Goal: Information Seeking & Learning: Check status

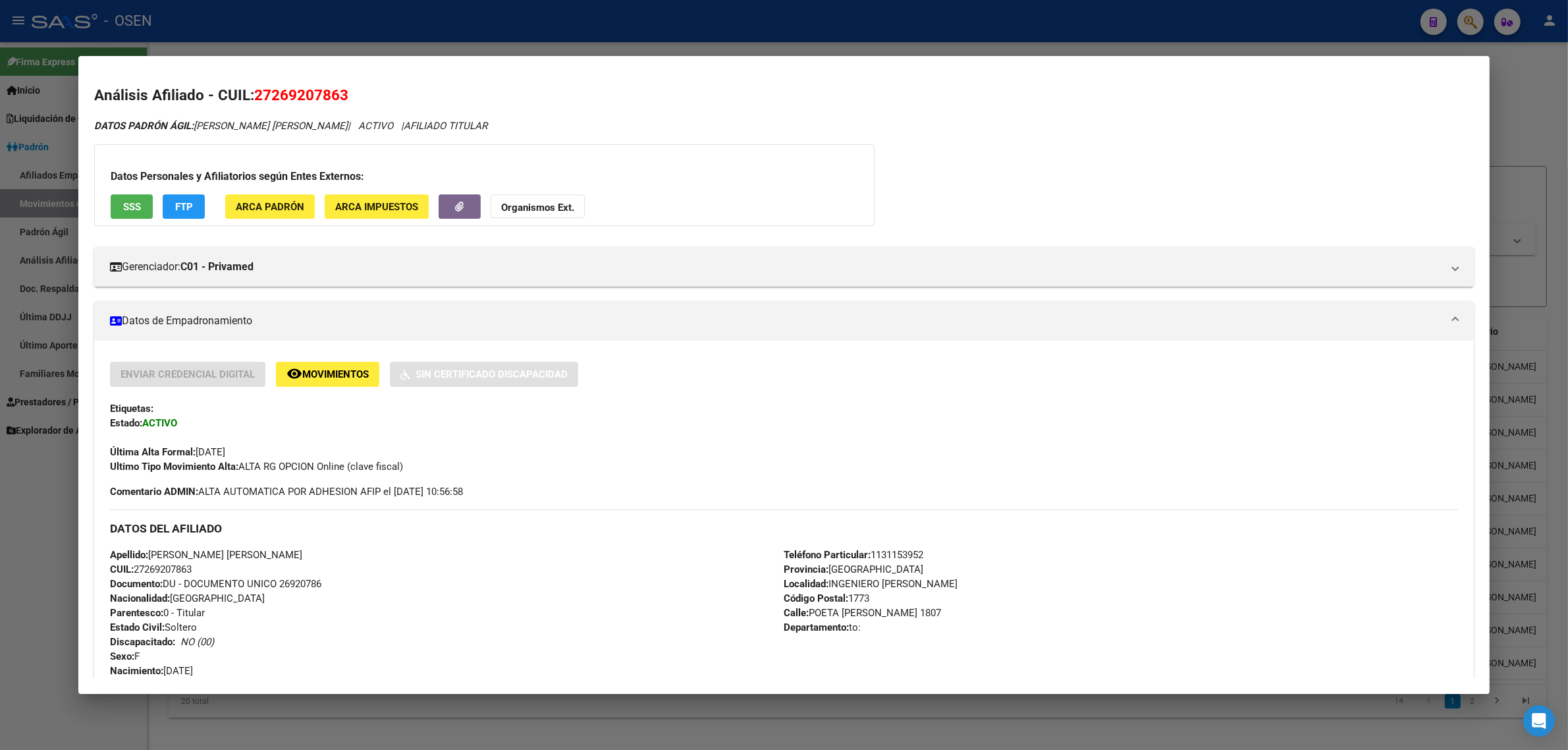
scroll to position [1028, 0]
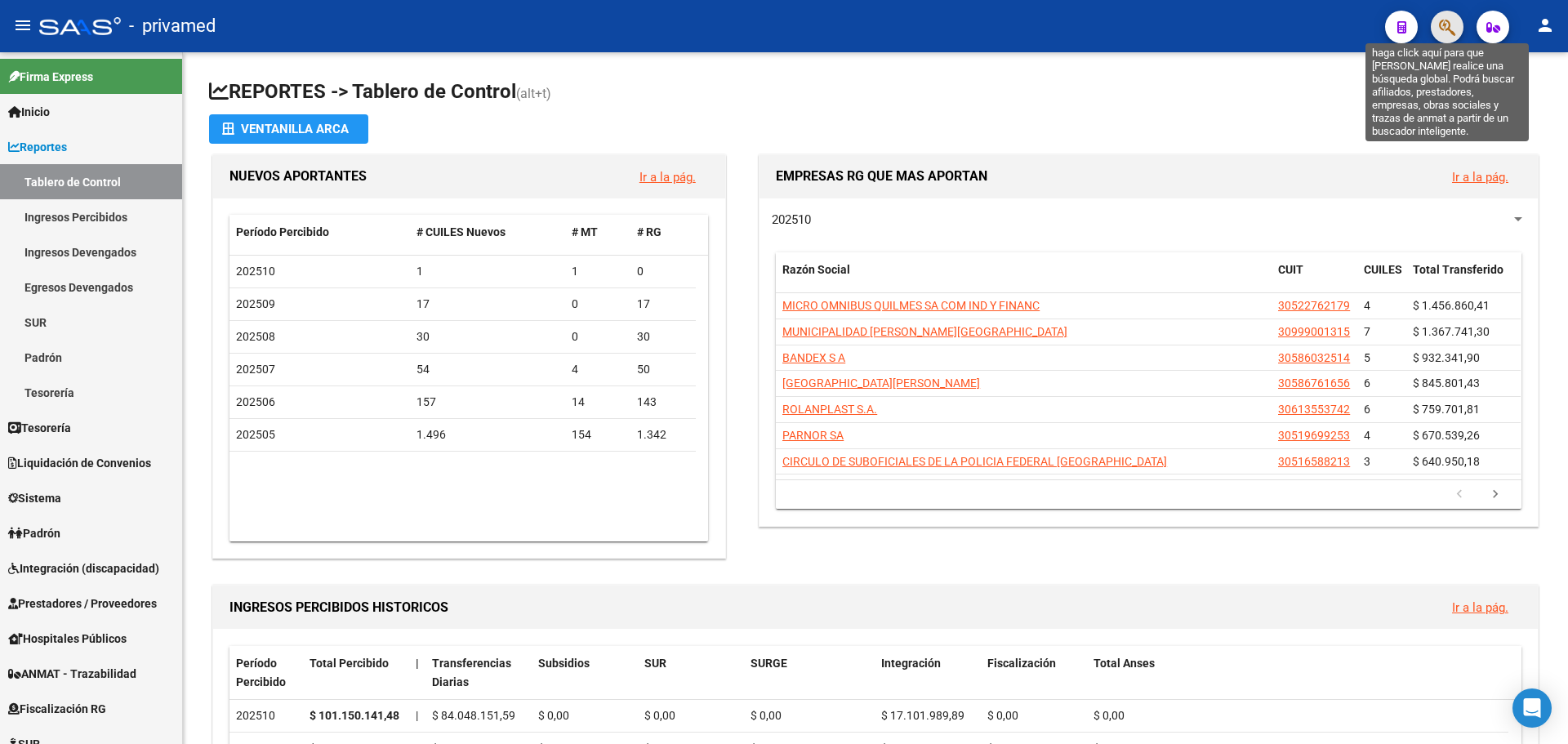
click at [1450, 28] on icon "button" at bounding box center [1446, 27] width 16 height 19
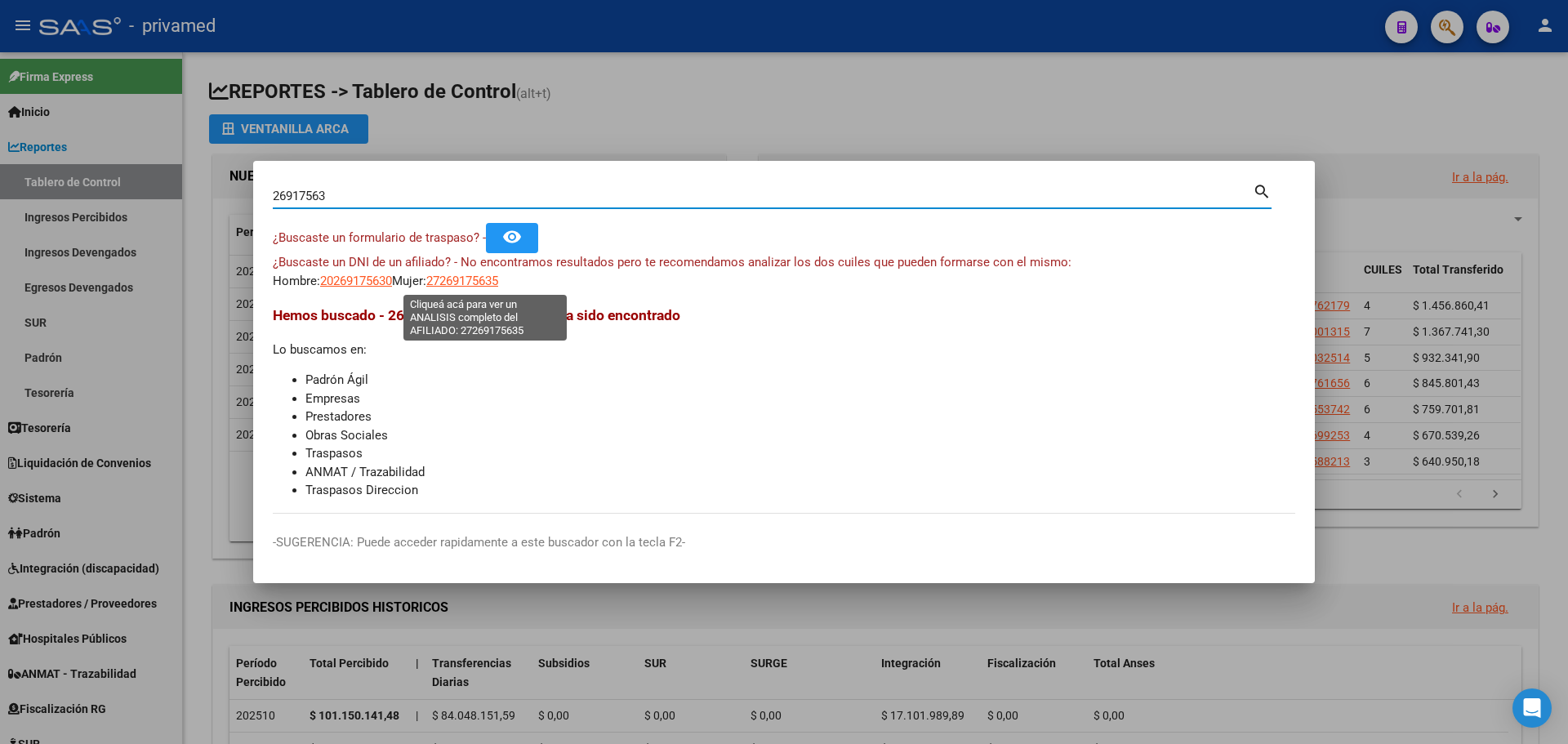
click at [471, 287] on span "27269175635" at bounding box center [462, 281] width 72 height 15
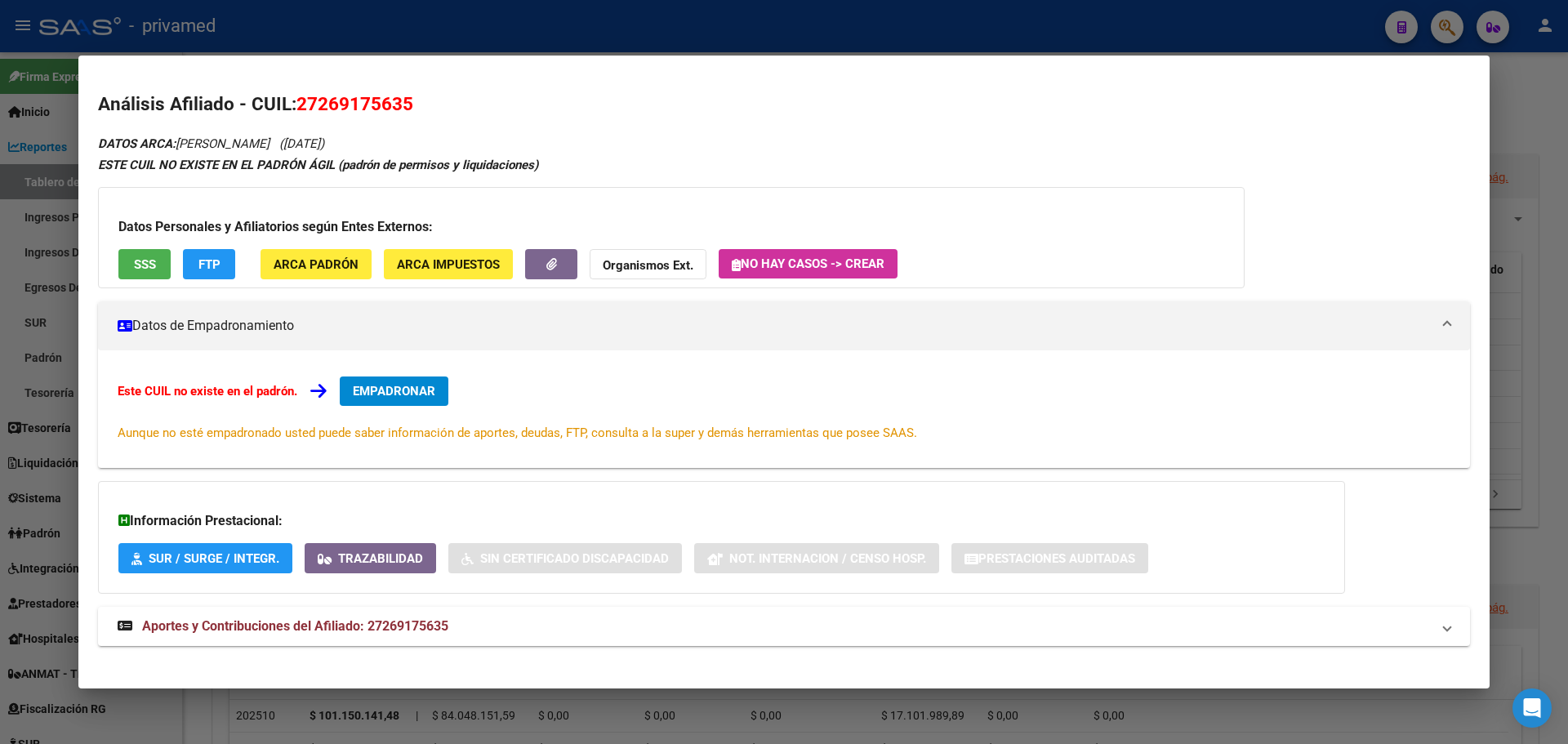
click at [793, 31] on div at bounding box center [784, 372] width 1568 height 744
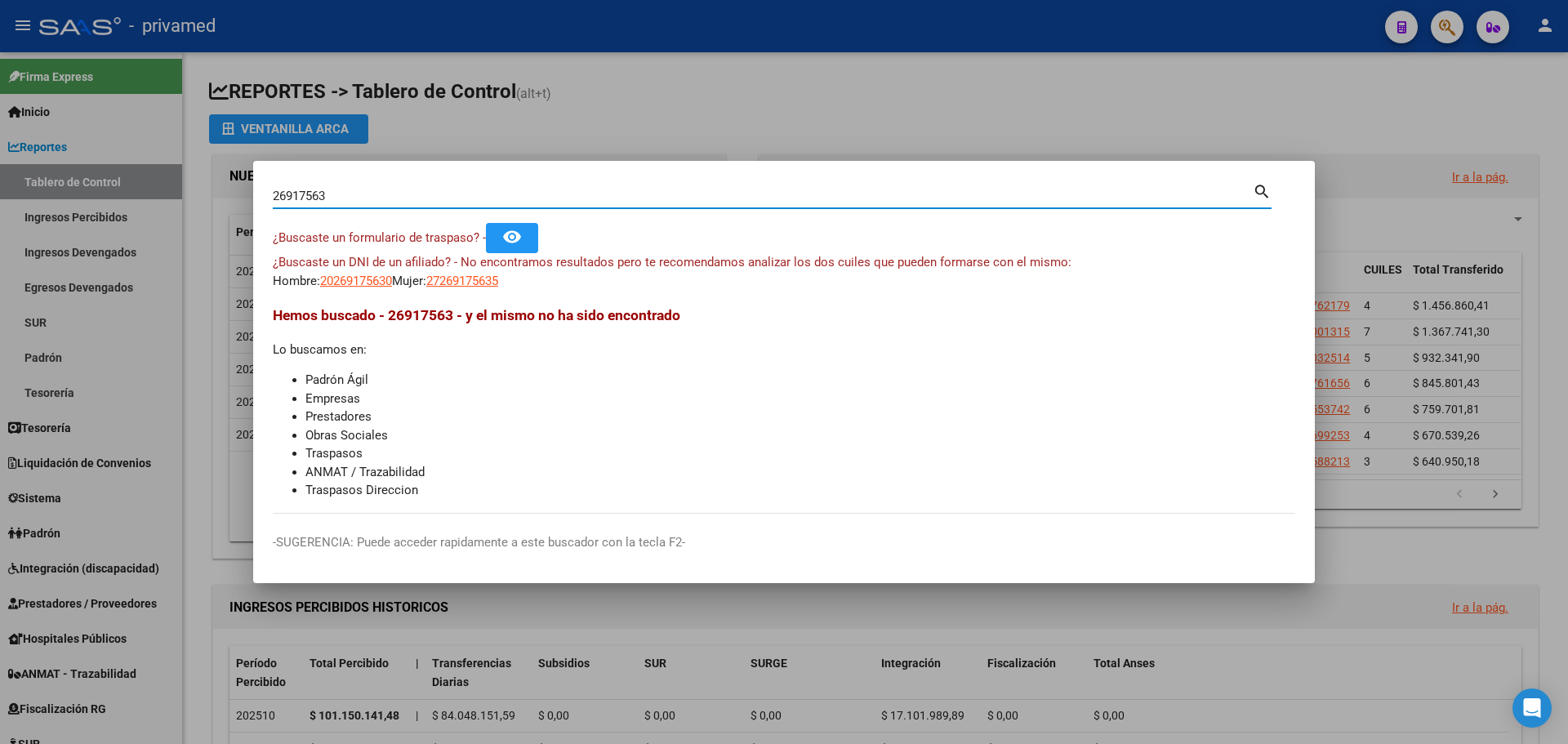
click at [375, 193] on input "26917563" at bounding box center [762, 196] width 980 height 15
click at [375, 192] on input "26917563" at bounding box center [762, 196] width 980 height 15
paste input "9229170"
type input "29229170"
click at [375, 277] on span "20292291702" at bounding box center [356, 281] width 72 height 15
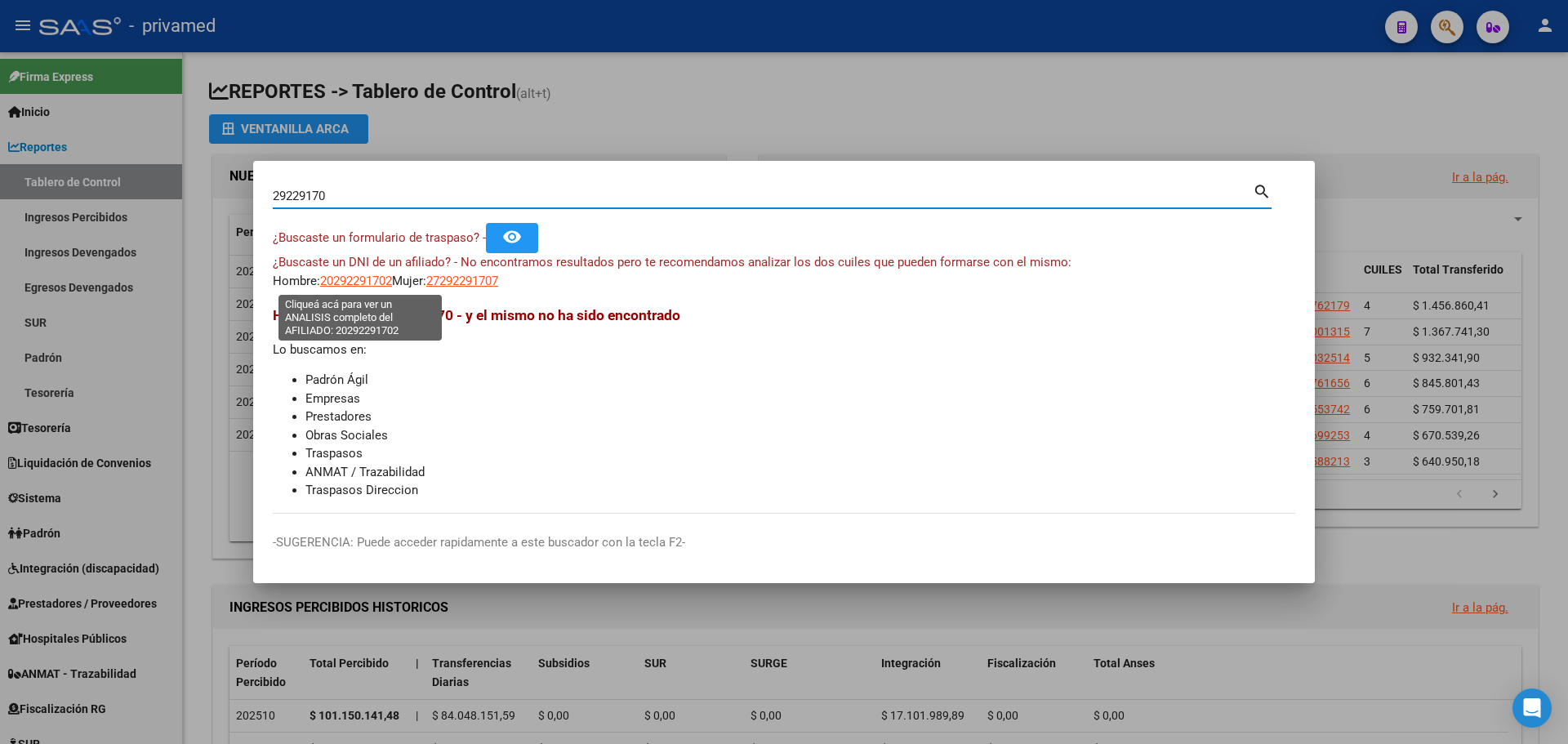
type textarea "20292291702"
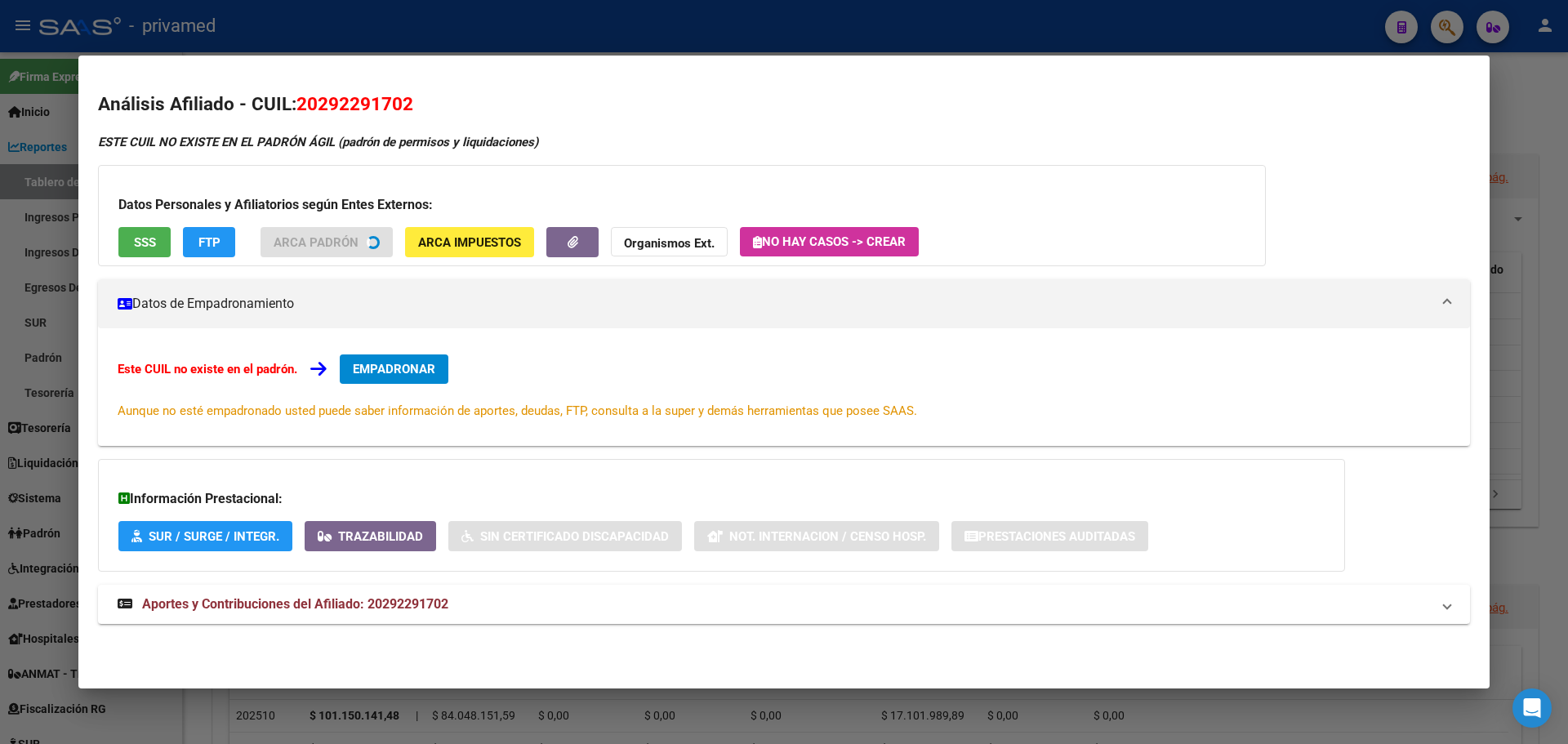
click at [136, 238] on span "SSS" at bounding box center [145, 243] width 22 height 15
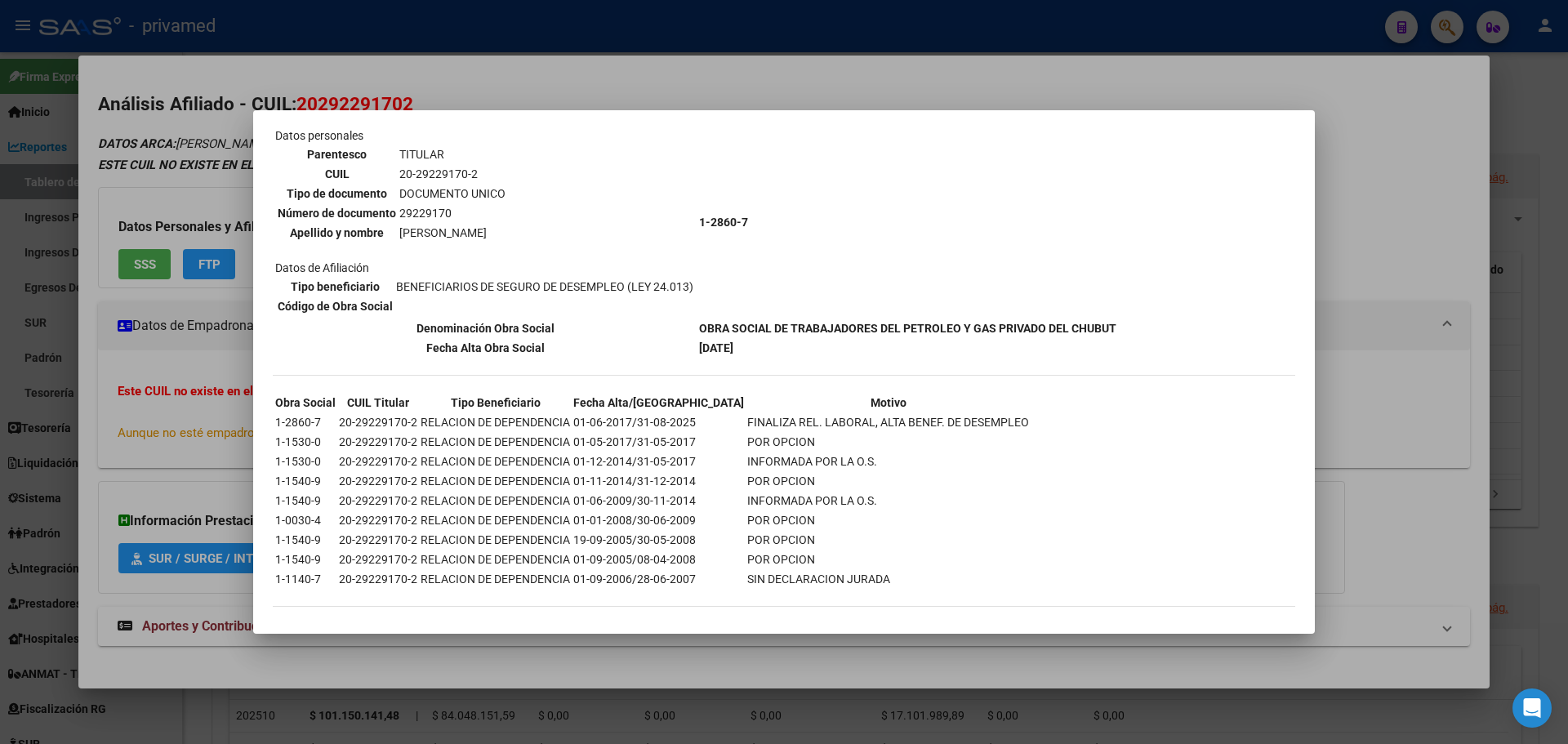
scroll to position [127, 0]
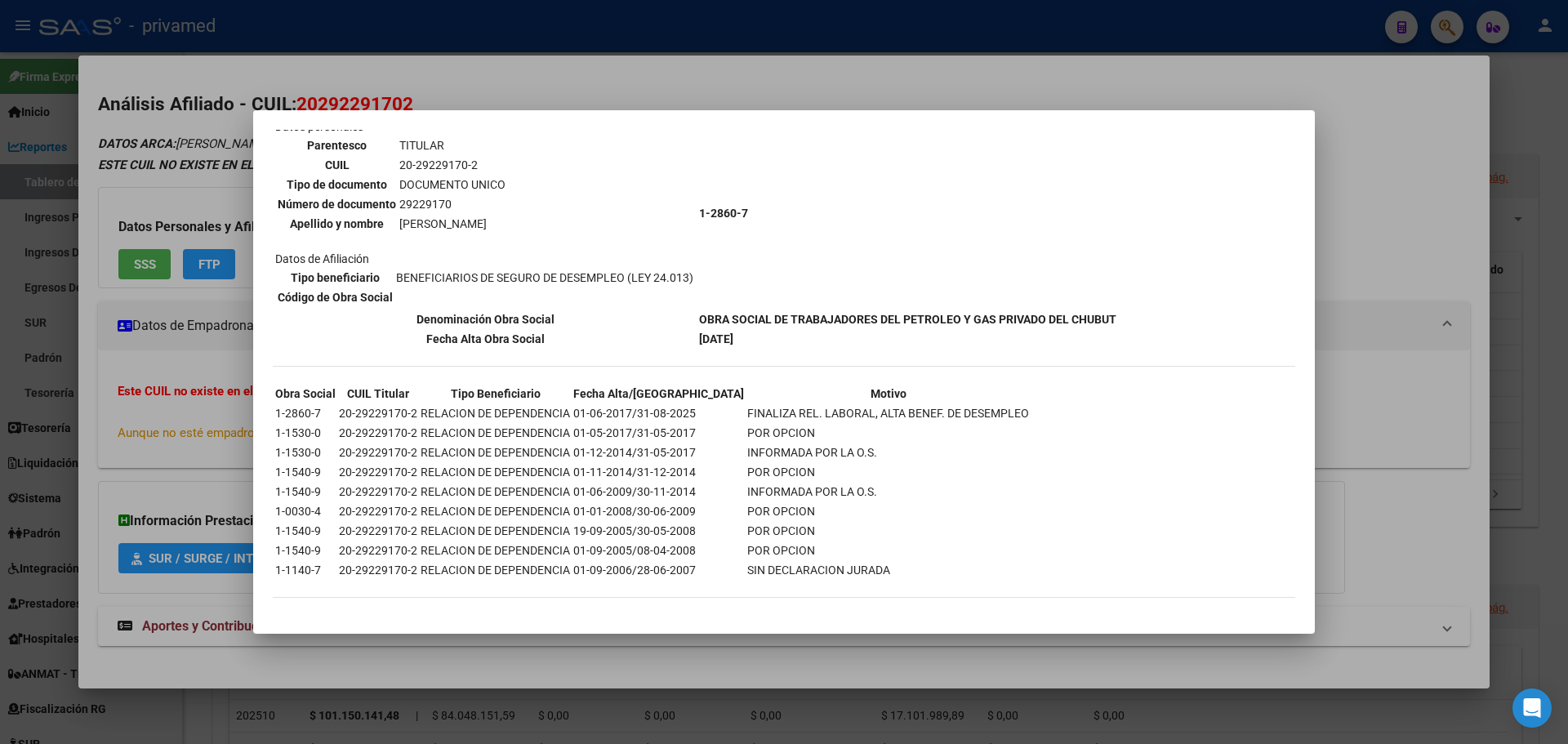
drag, startPoint x: 703, startPoint y: 331, endPoint x: 771, endPoint y: 341, distance: 68.7
click at [771, 341] on td "01-09-2025" at bounding box center [908, 338] width 419 height 18
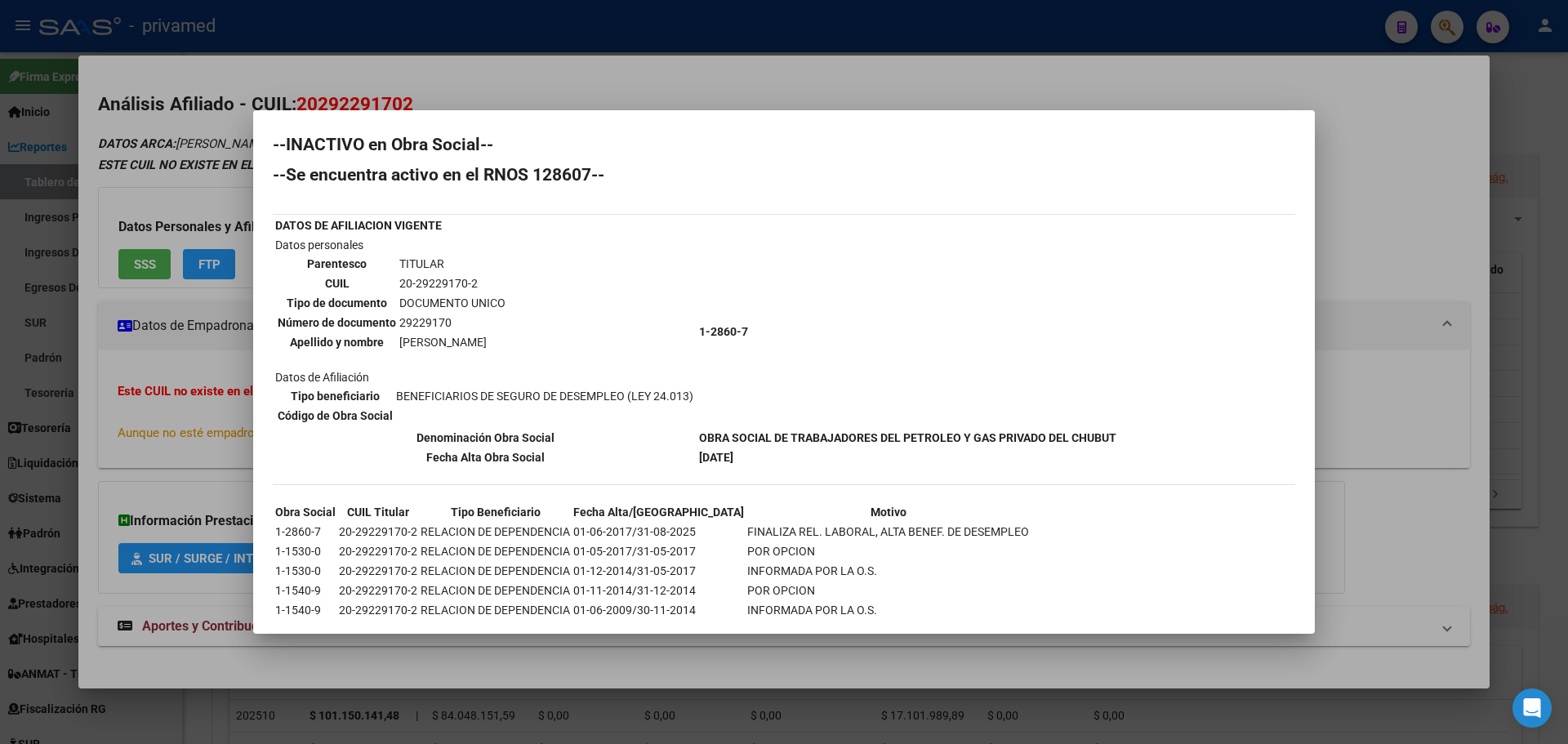
scroll to position [0, 0]
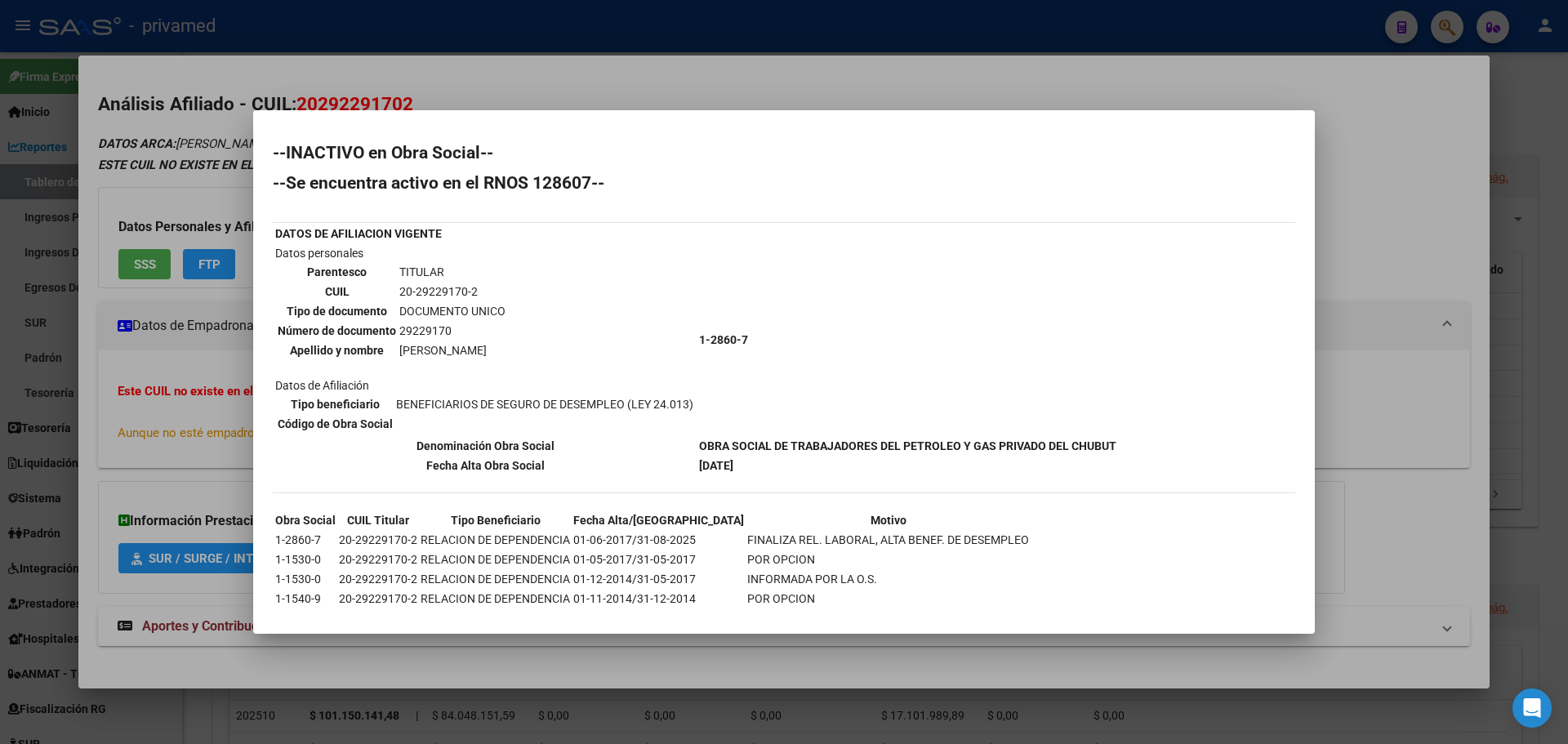
click at [715, 98] on div at bounding box center [784, 372] width 1568 height 744
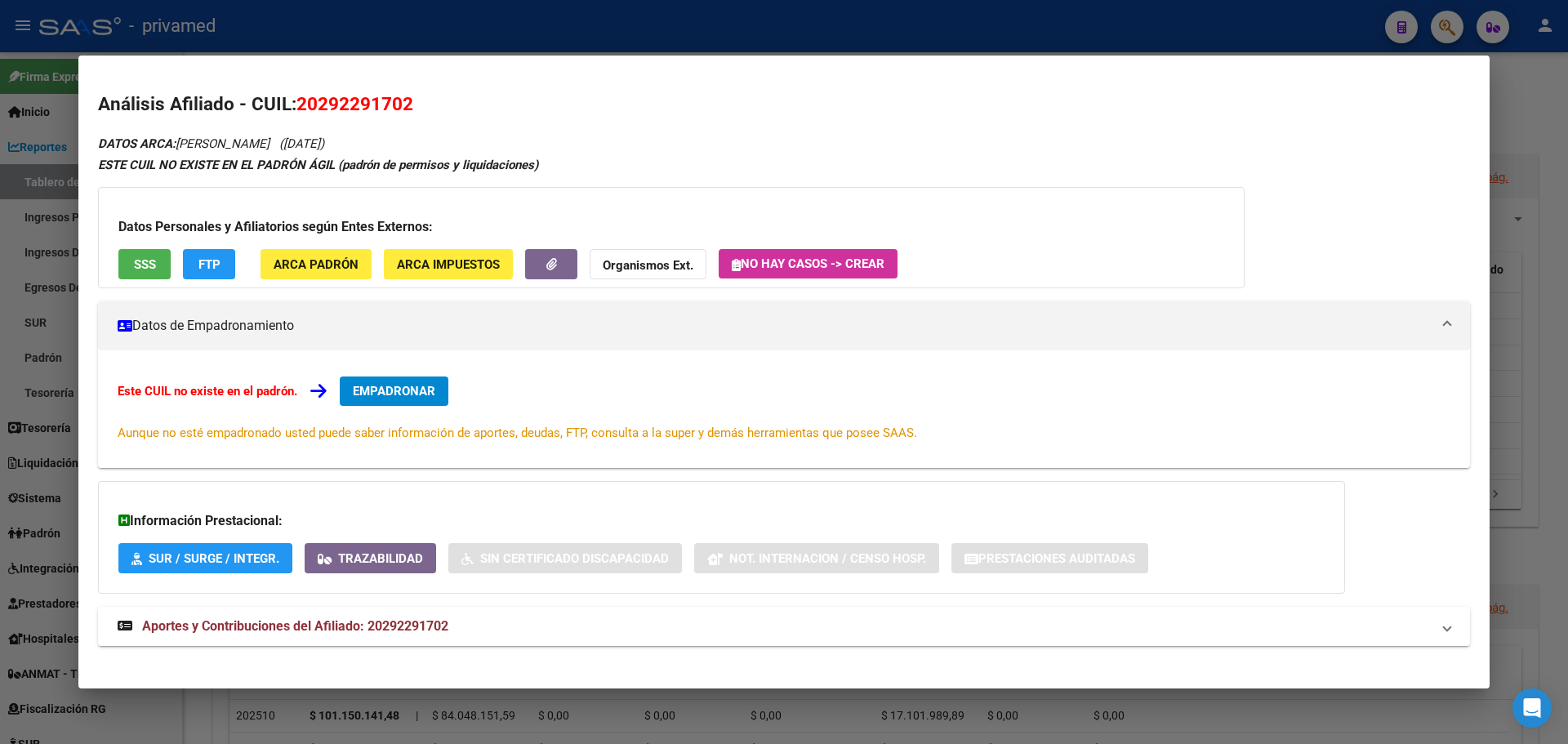
click at [911, 33] on div at bounding box center [784, 372] width 1568 height 744
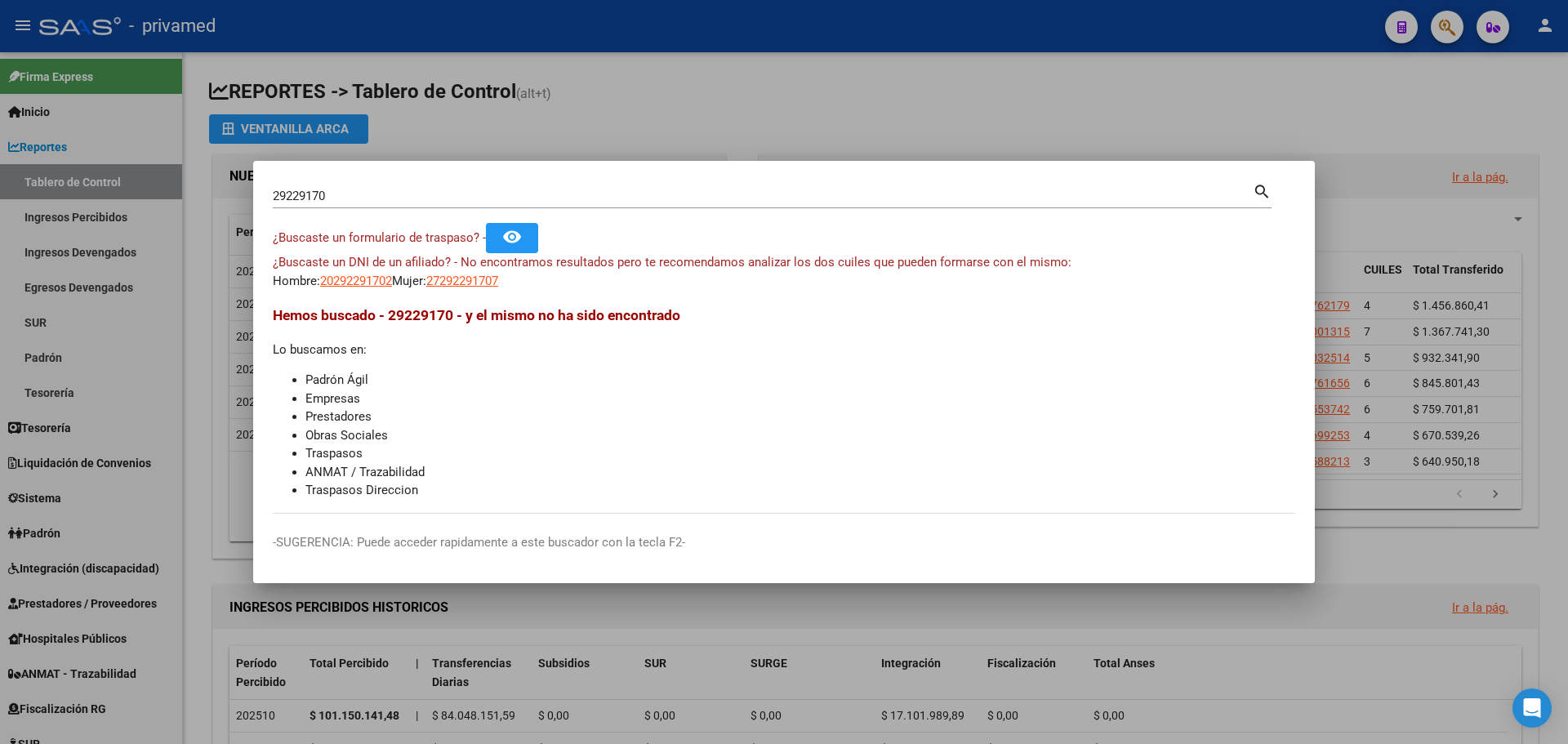
click at [303, 178] on mat-dialog-container "29229170 Buscar (apellido, dni, cuil, nro traspaso, cuit, obra social) search ¿…" at bounding box center [784, 372] width 1062 height 423
click at [348, 186] on div "29229170 Buscar (apellido, dni, cuil, nro traspaso, cuit, obra social)" at bounding box center [762, 196] width 980 height 25
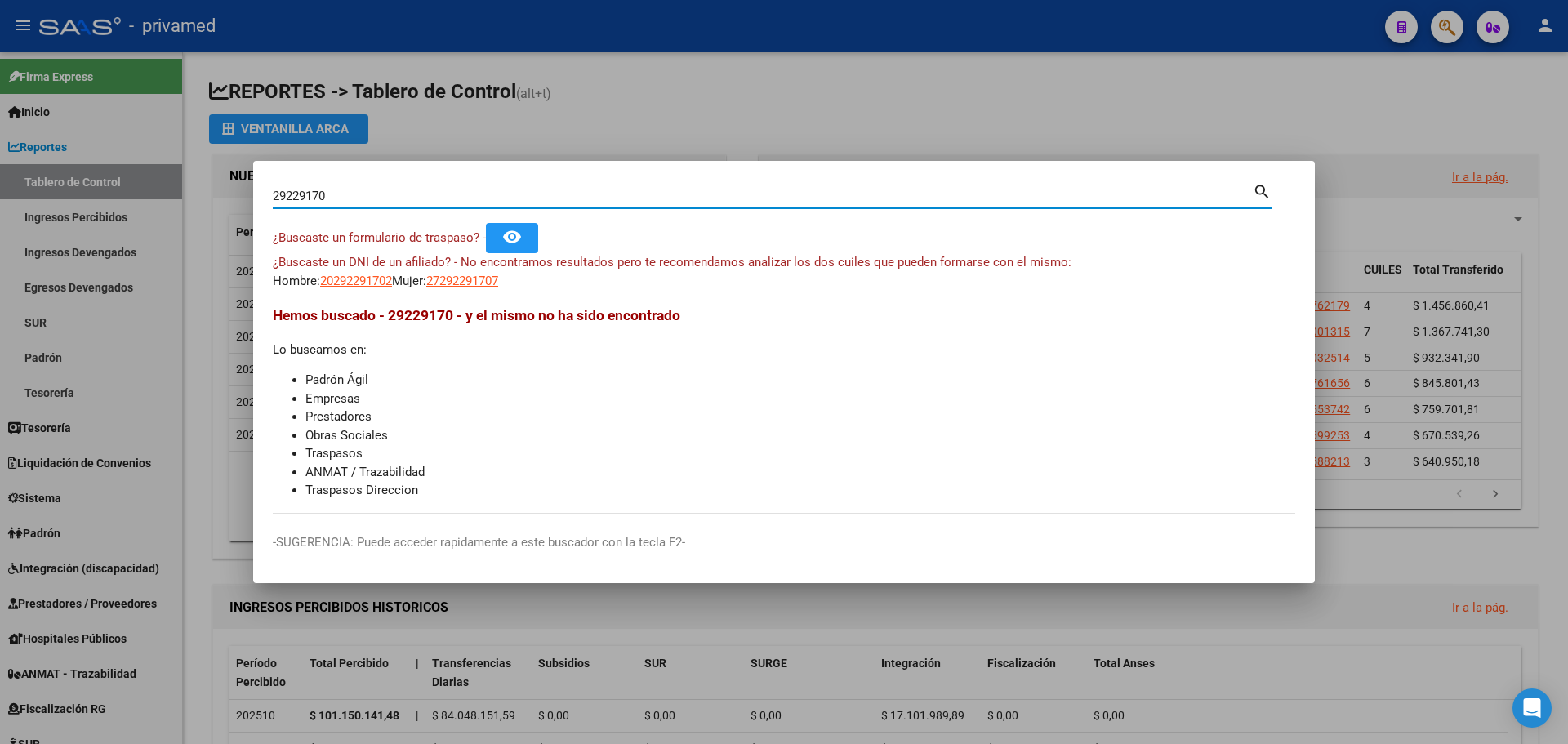
click at [348, 190] on input "29229170" at bounding box center [762, 196] width 980 height 15
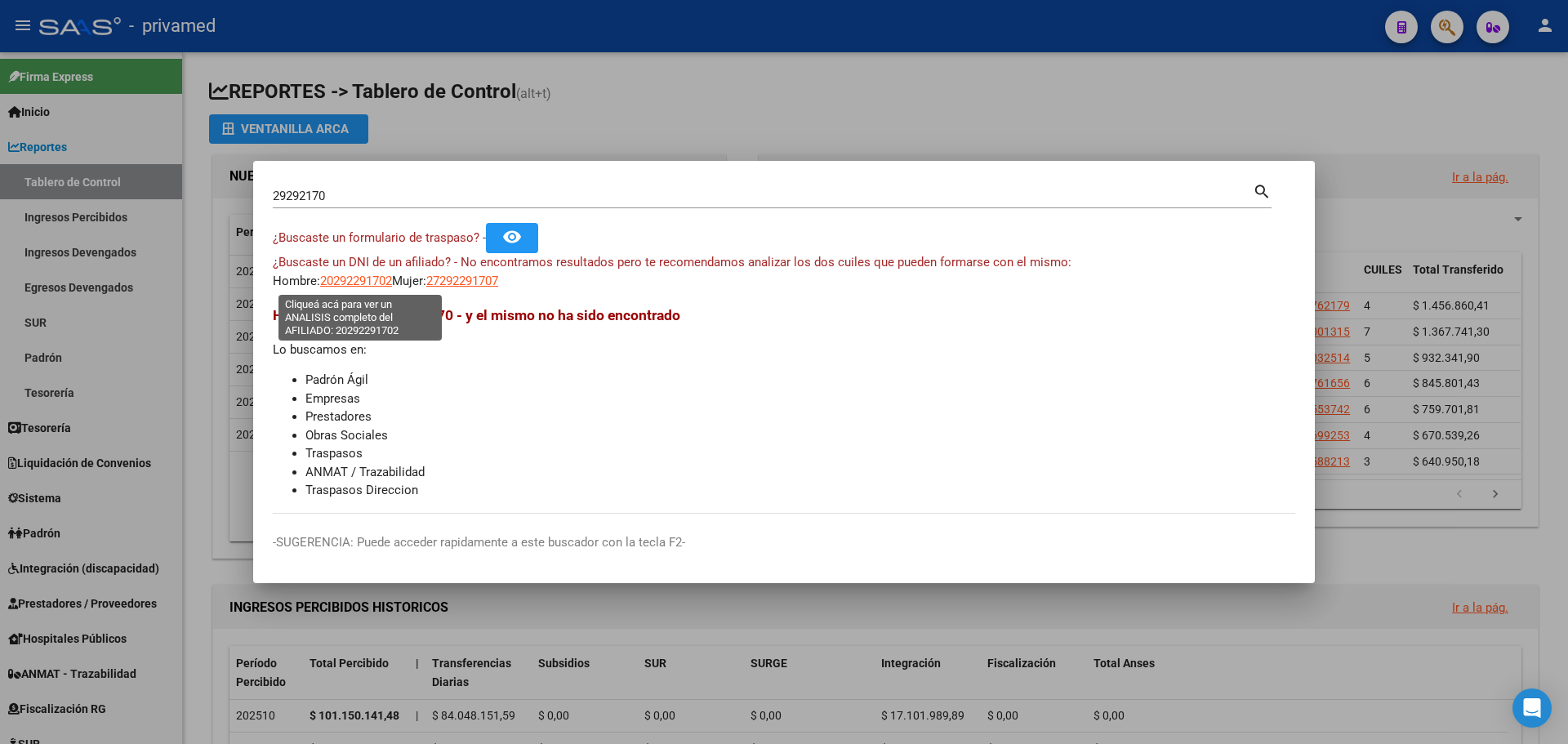
click at [370, 285] on span "20292291702" at bounding box center [356, 281] width 72 height 15
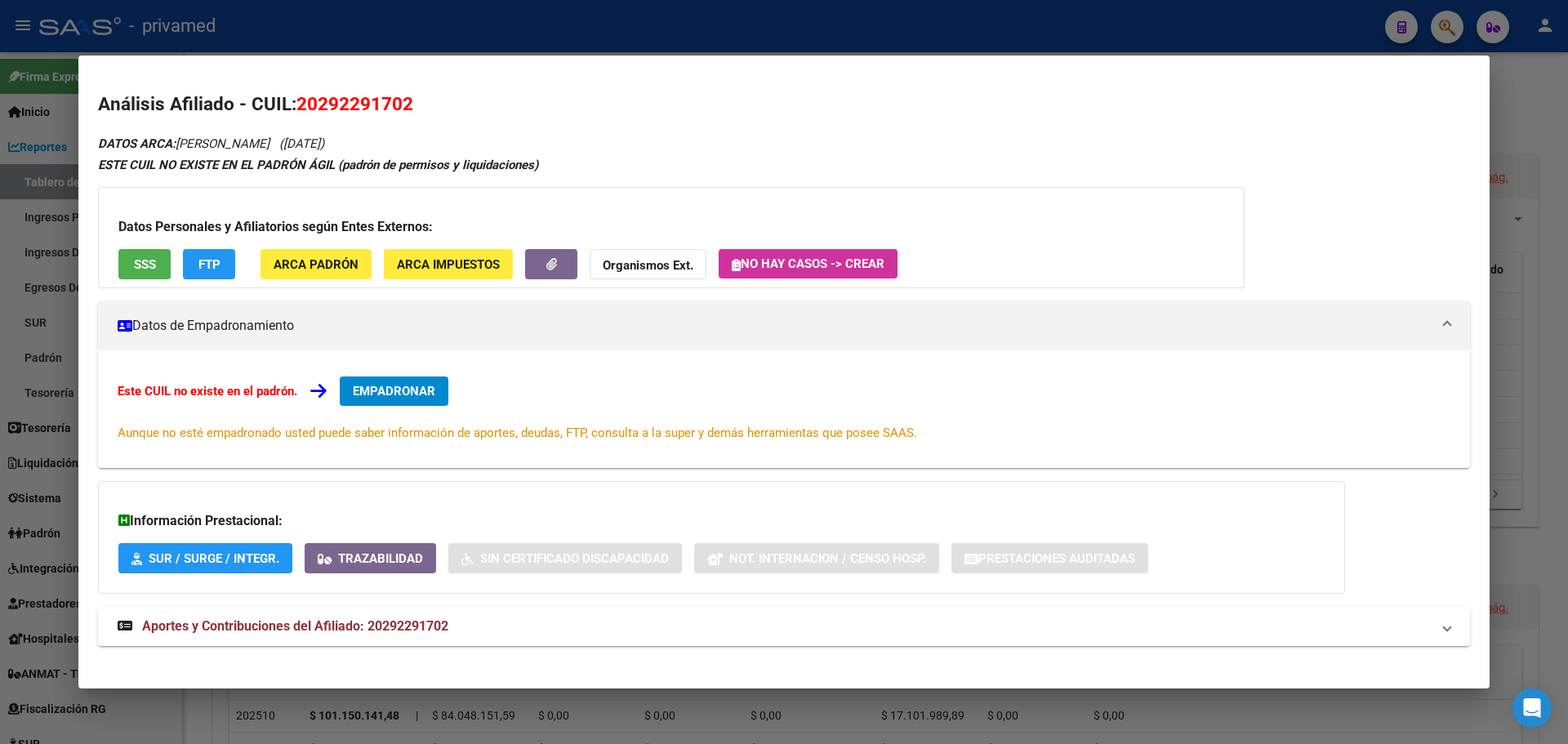
click at [498, 23] on div at bounding box center [784, 372] width 1568 height 744
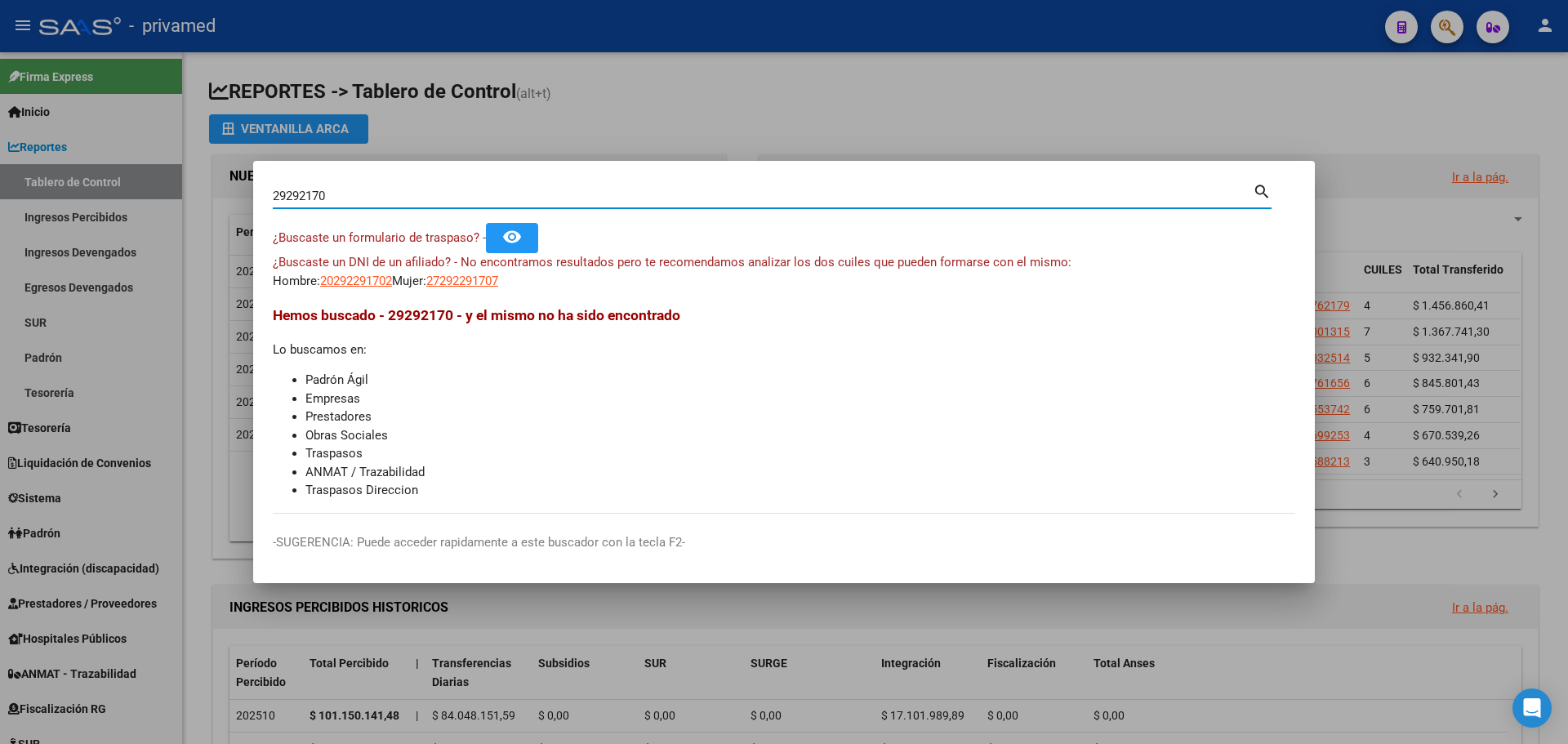
click at [305, 191] on input "29292170" at bounding box center [762, 196] width 980 height 15
type input "29292170"
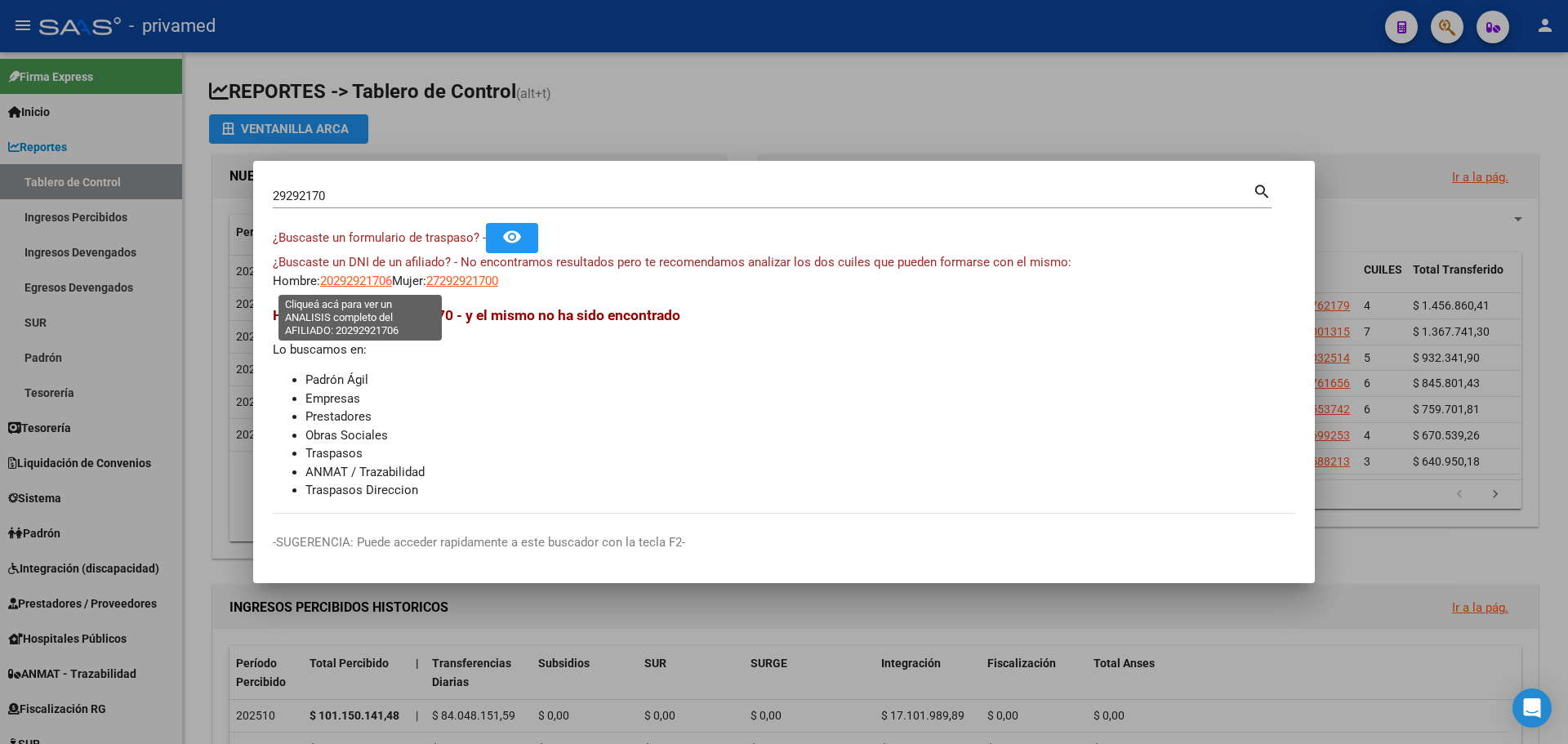
click at [350, 283] on span "20292921706" at bounding box center [356, 281] width 72 height 15
type textarea "20292921706"
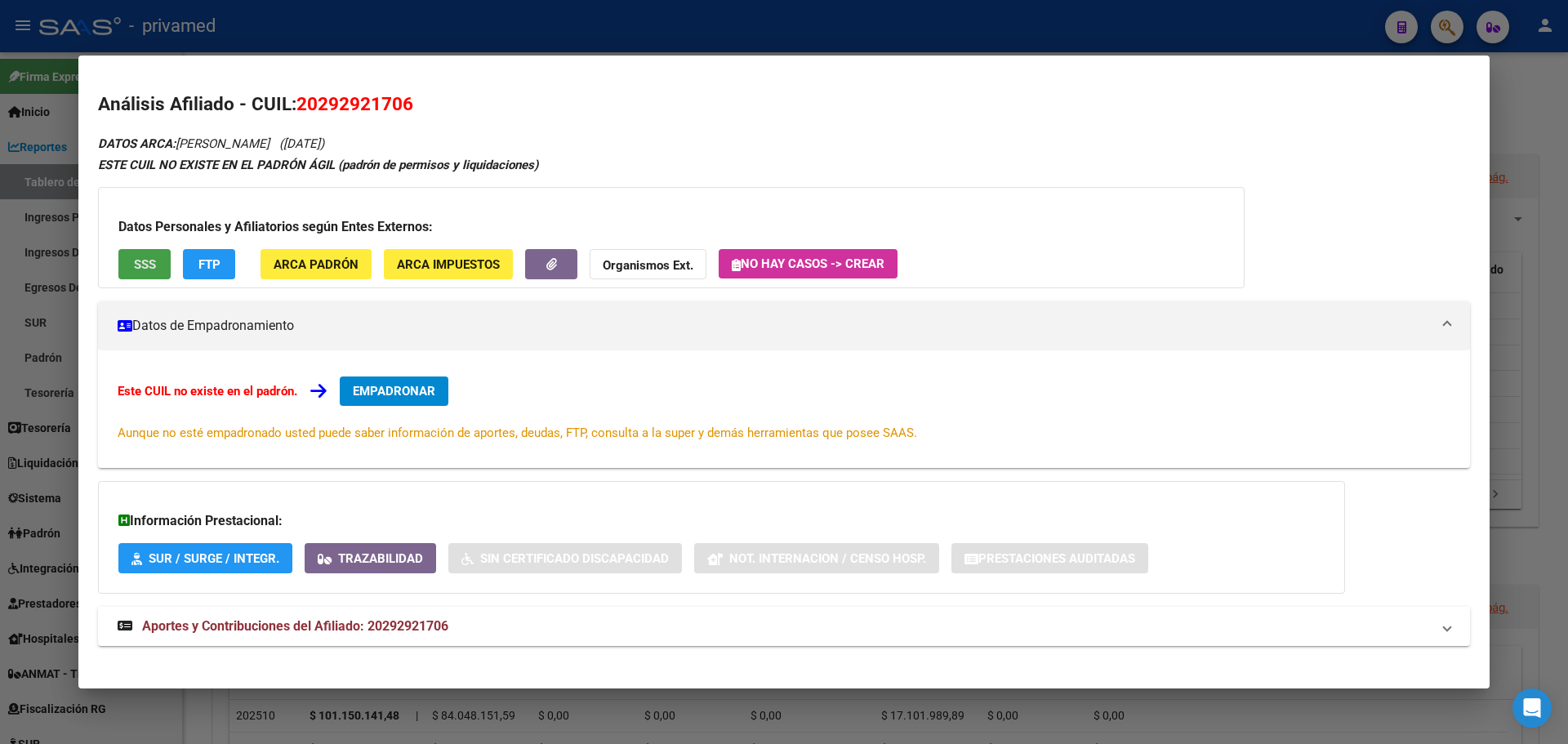
click at [150, 261] on span "SSS" at bounding box center [145, 264] width 22 height 15
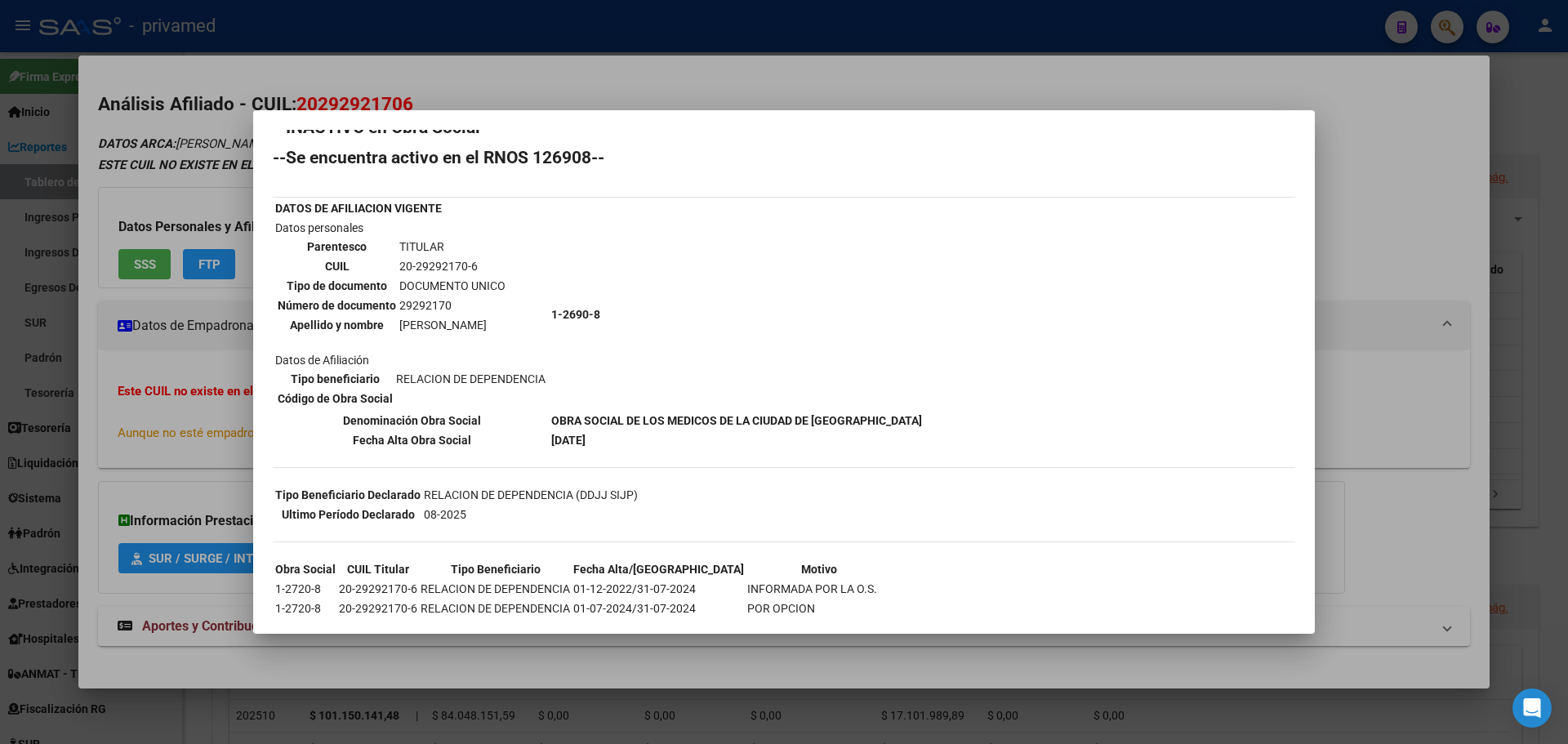
scroll to position [142, 0]
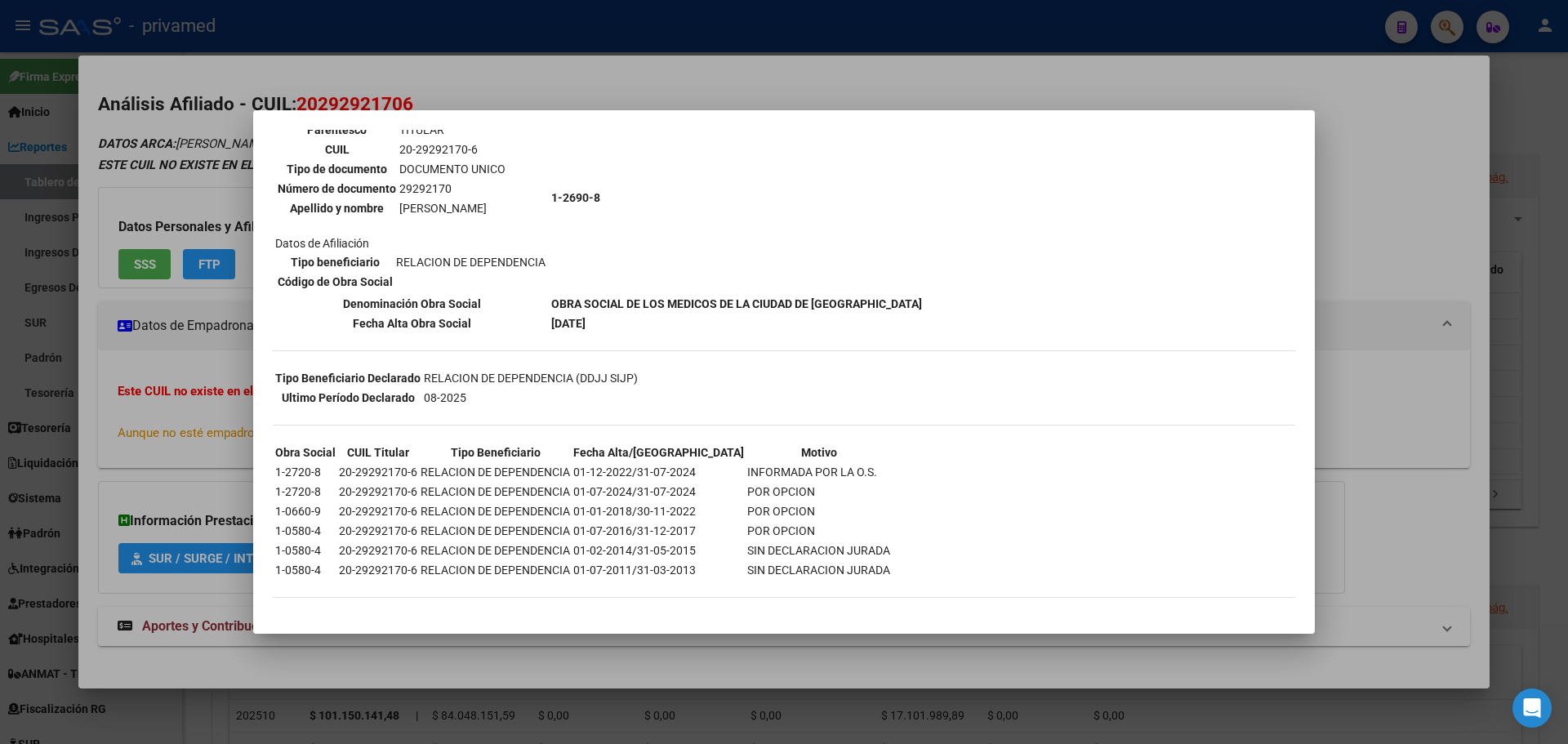
click at [431, 149] on td "20-29292170-6" at bounding box center [452, 149] width 108 height 18
copy td "29292170"
click at [479, 89] on div at bounding box center [784, 372] width 1568 height 744
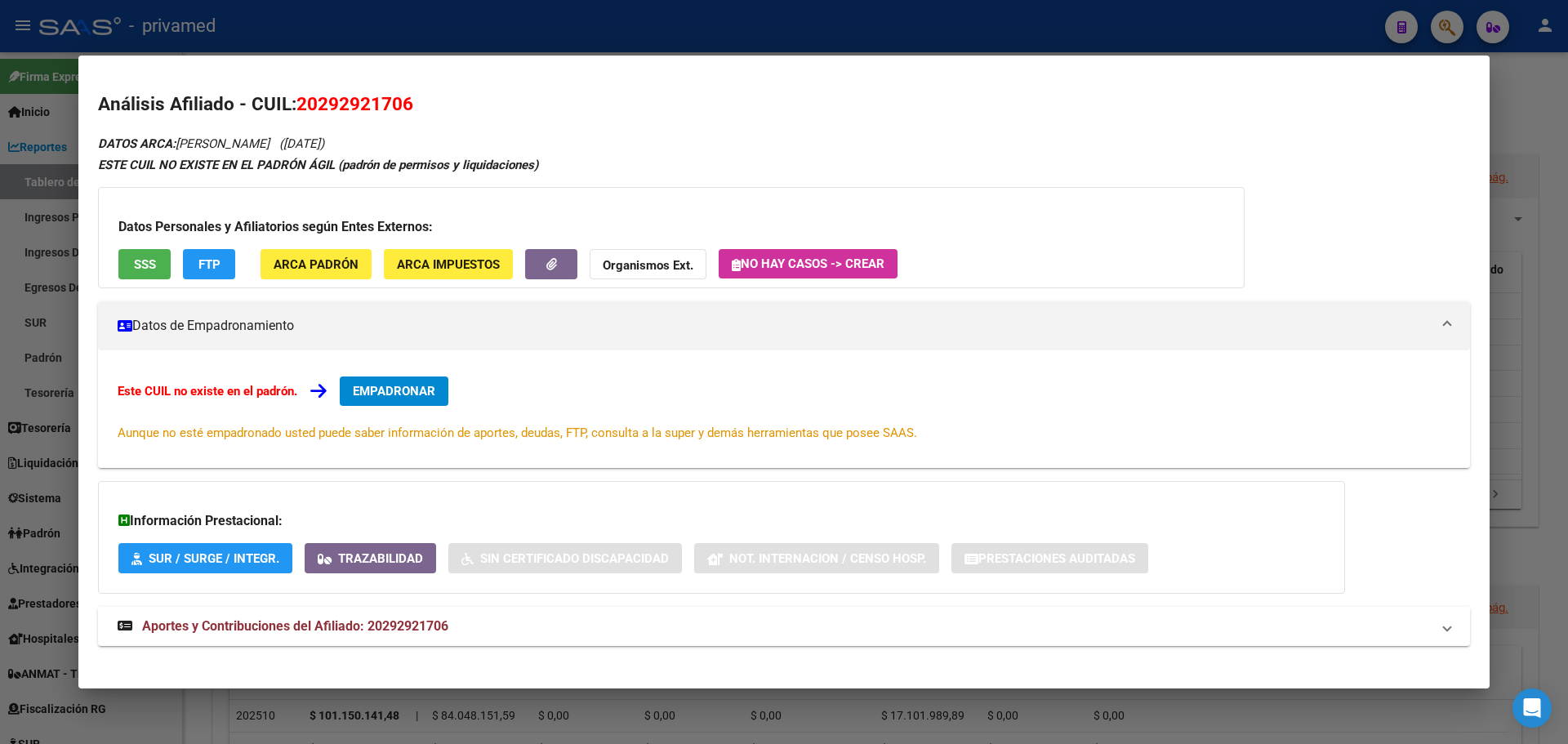
click at [938, 42] on div at bounding box center [784, 372] width 1568 height 744
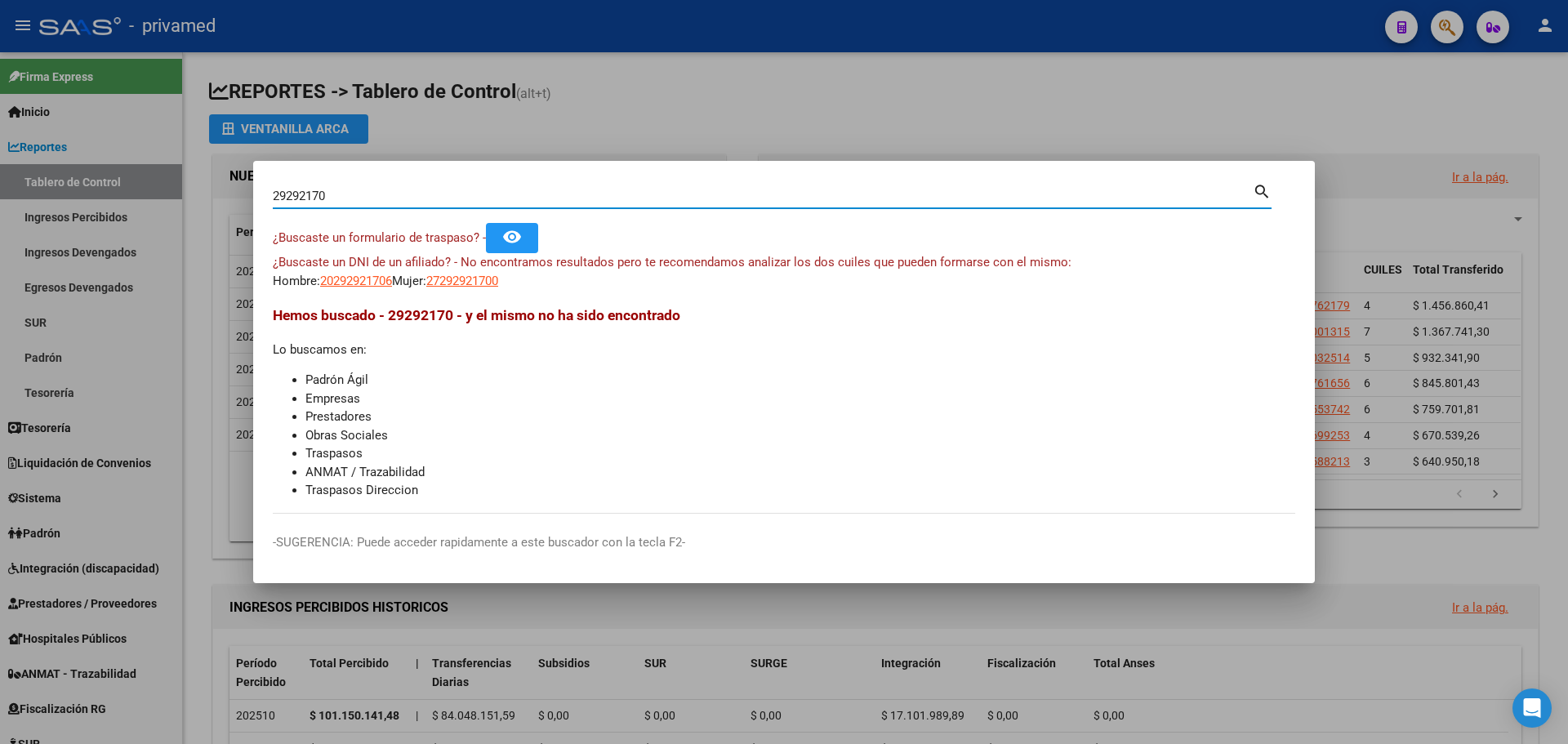
click at [304, 199] on input "29292170" at bounding box center [762, 196] width 980 height 15
paste input "34229892"
type input "34229892"
click at [353, 280] on span "20342298924" at bounding box center [356, 281] width 72 height 15
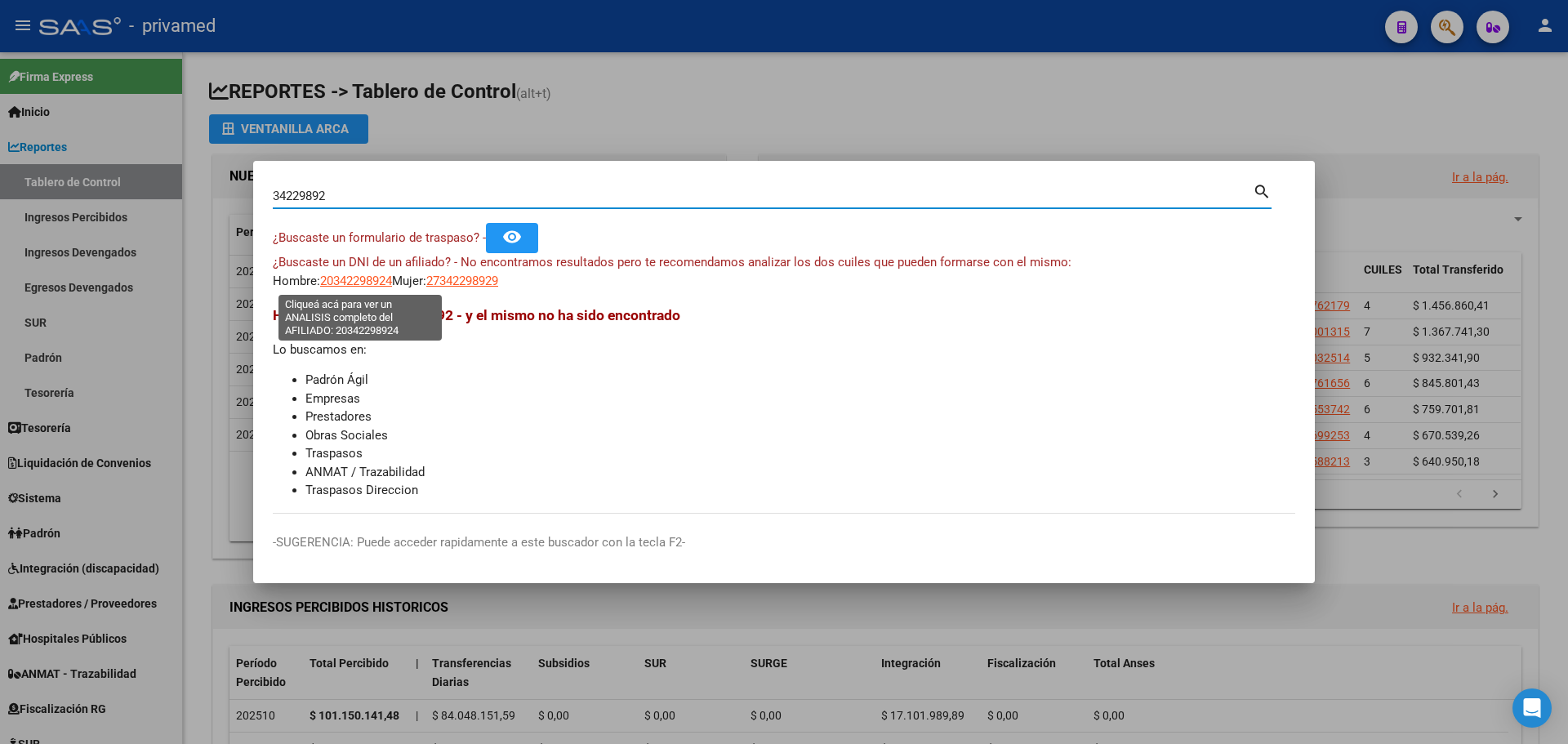
type textarea "20342298924"
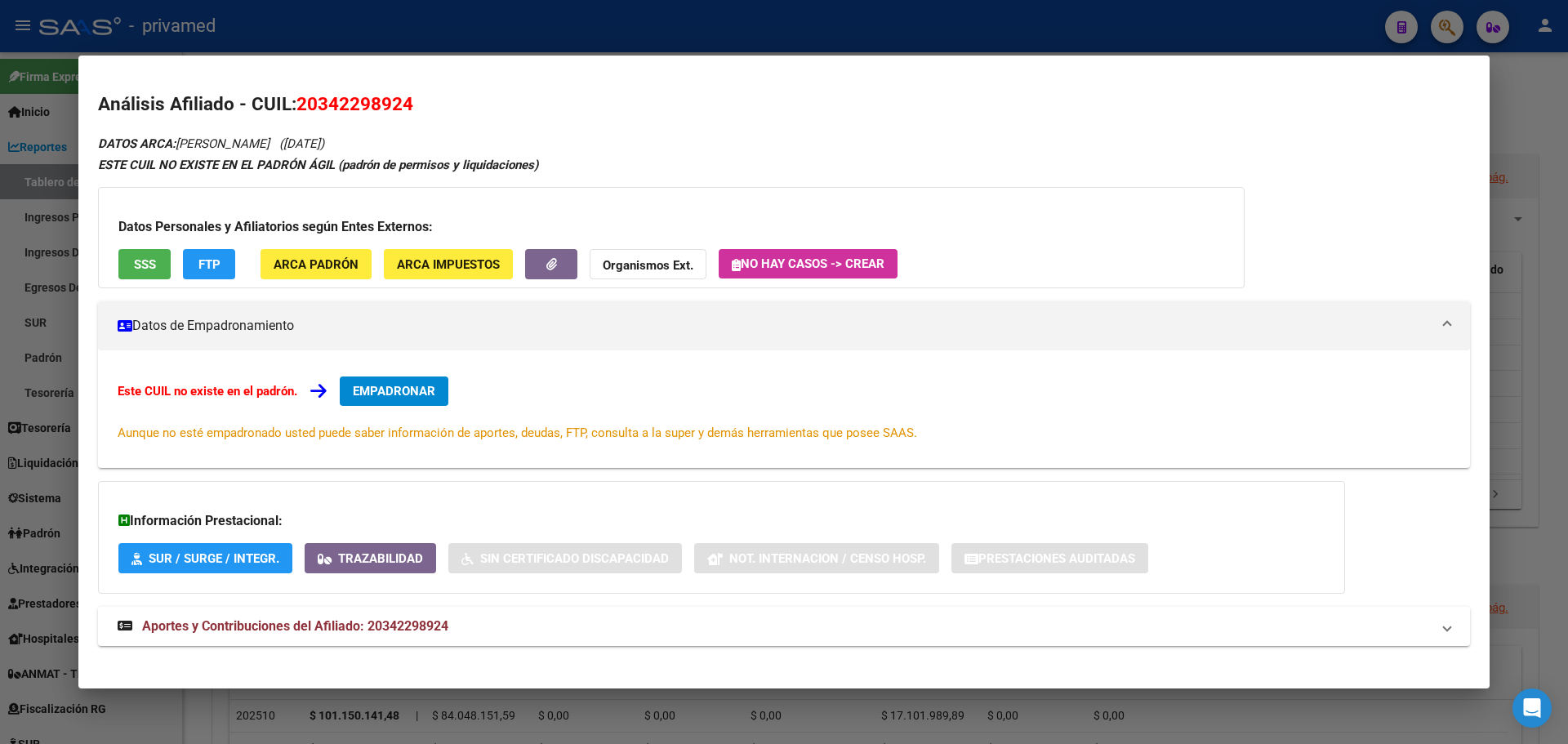
click at [146, 266] on span "SSS" at bounding box center [145, 264] width 22 height 15
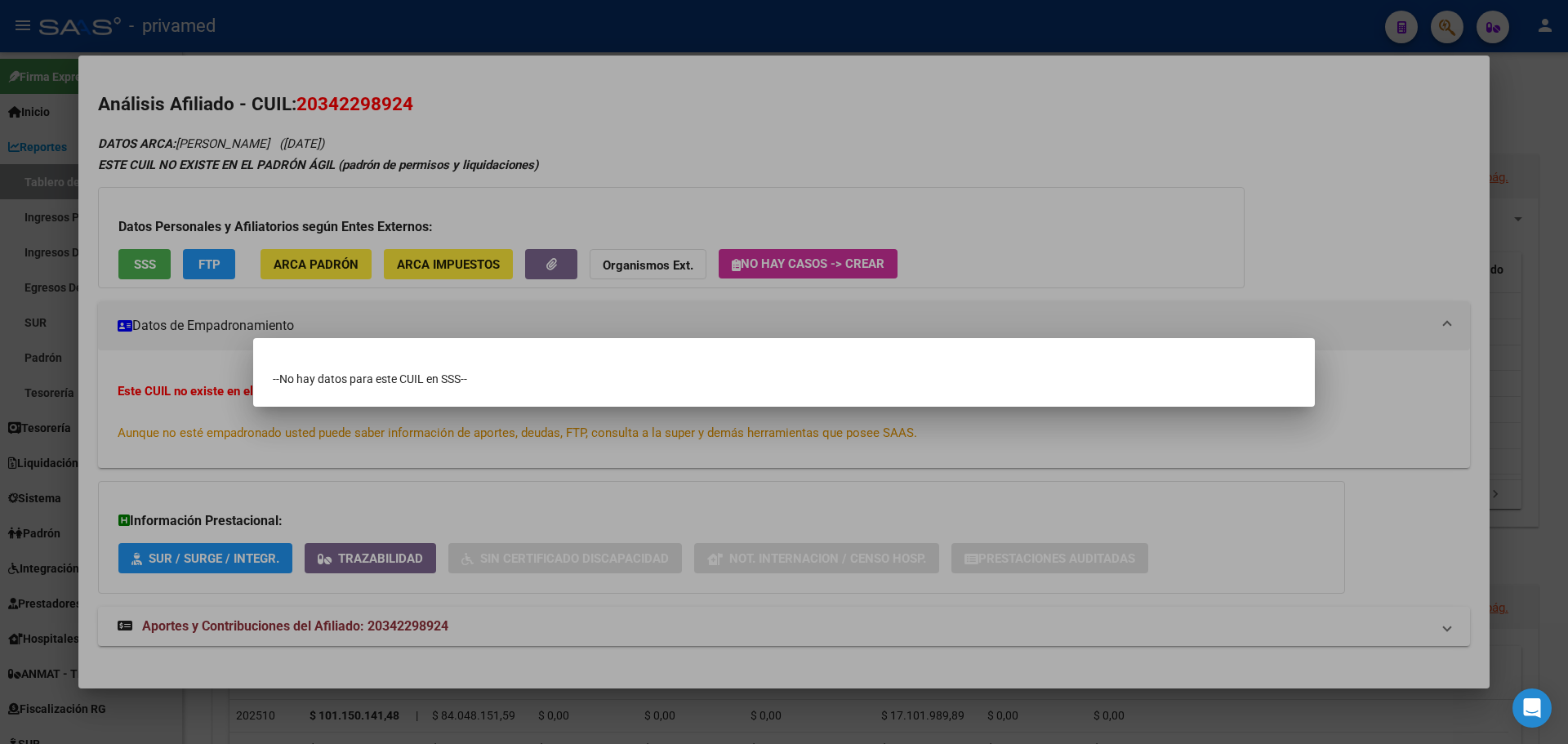
click at [630, 164] on div at bounding box center [784, 372] width 1568 height 744
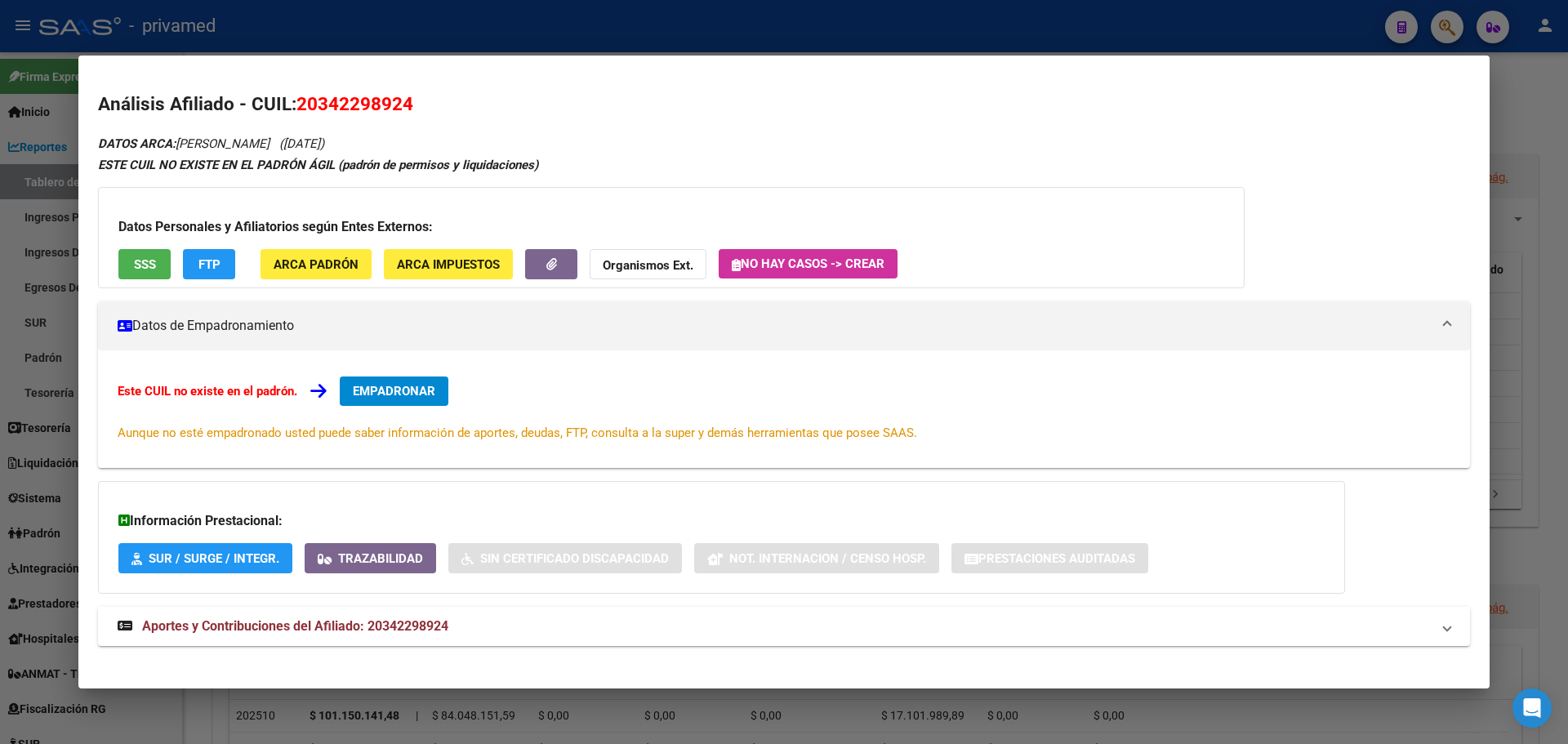
click at [148, 263] on span "SSS" at bounding box center [145, 264] width 22 height 15
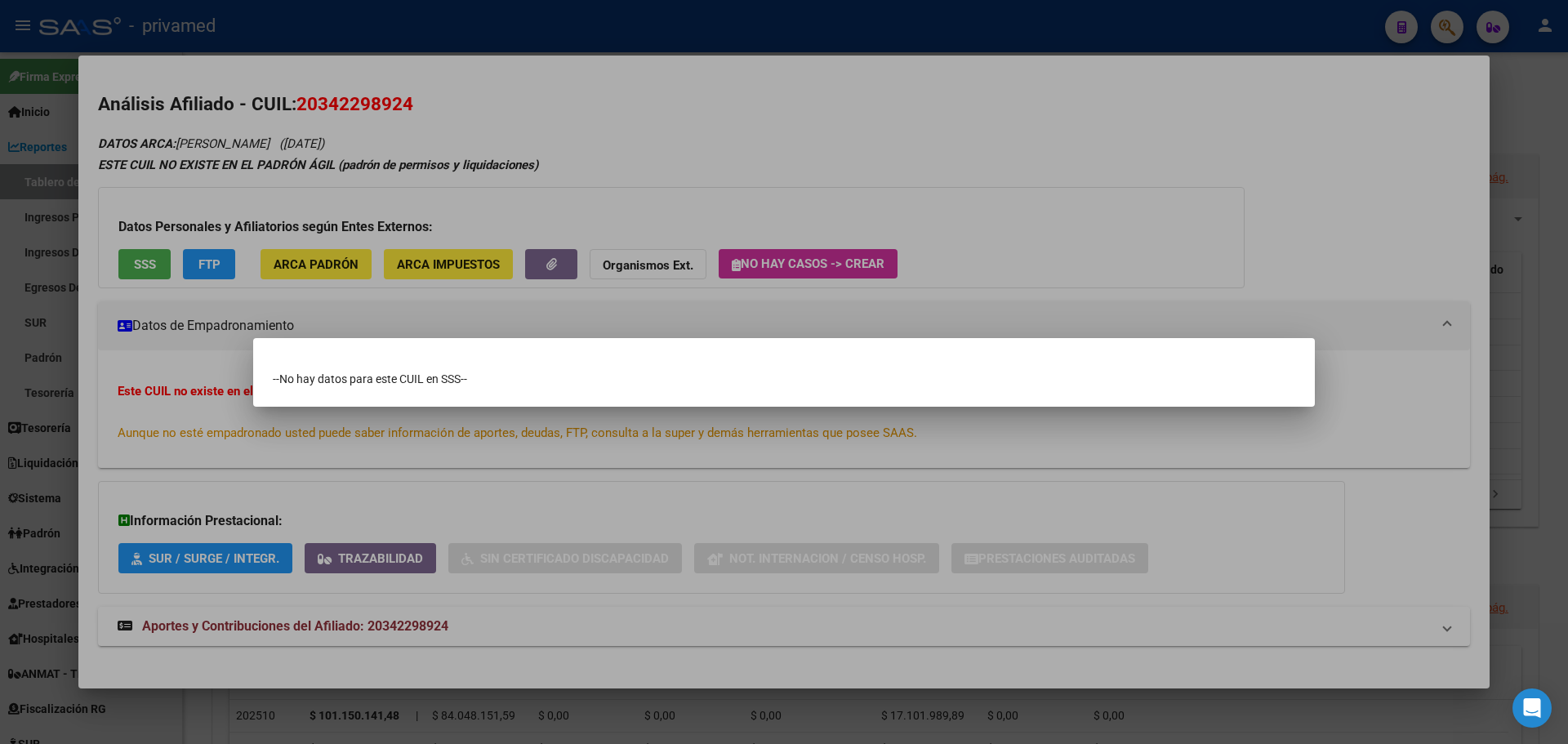
click at [721, 168] on div at bounding box center [784, 372] width 1568 height 744
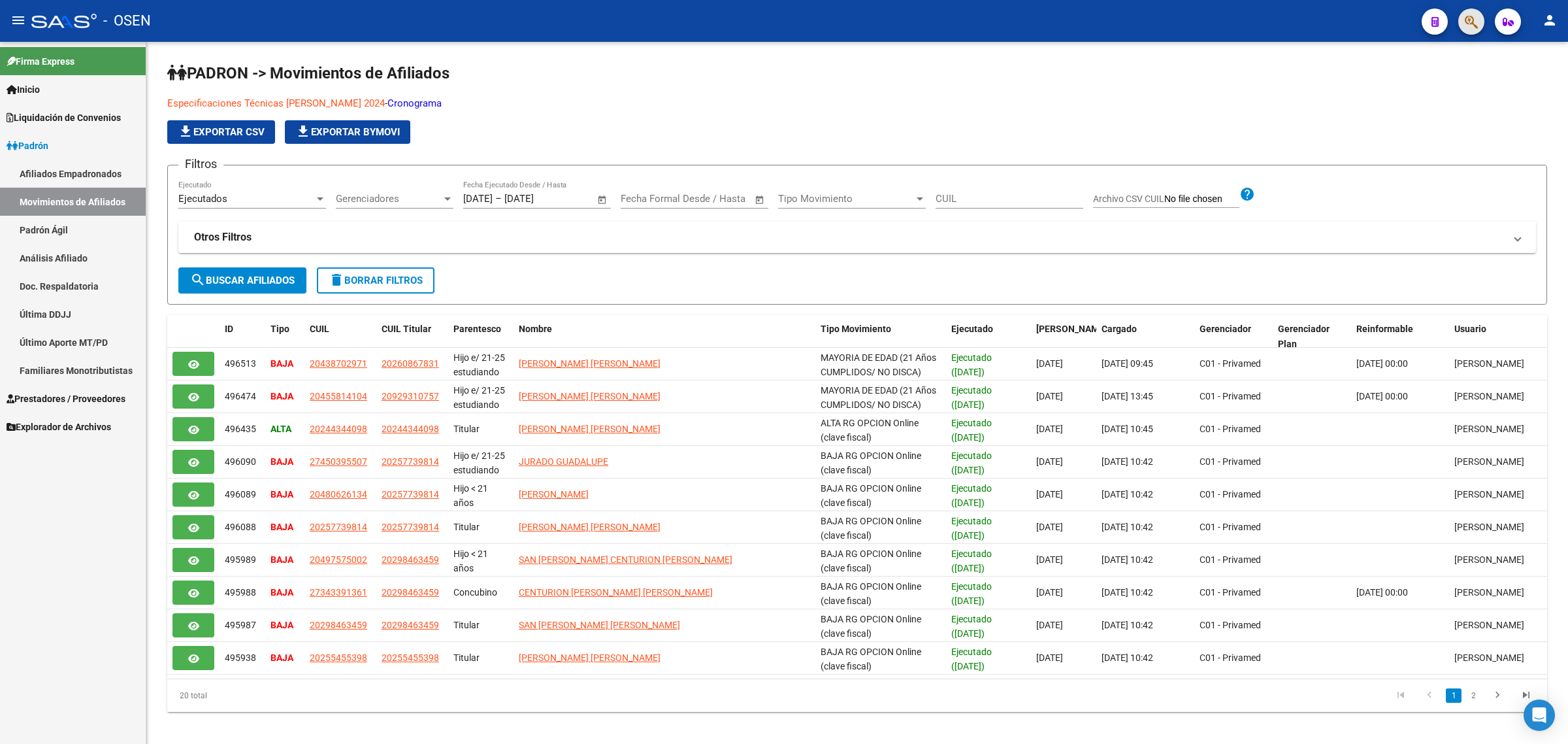
click at [1462, 27] on button "button" at bounding box center [1471, 21] width 26 height 26
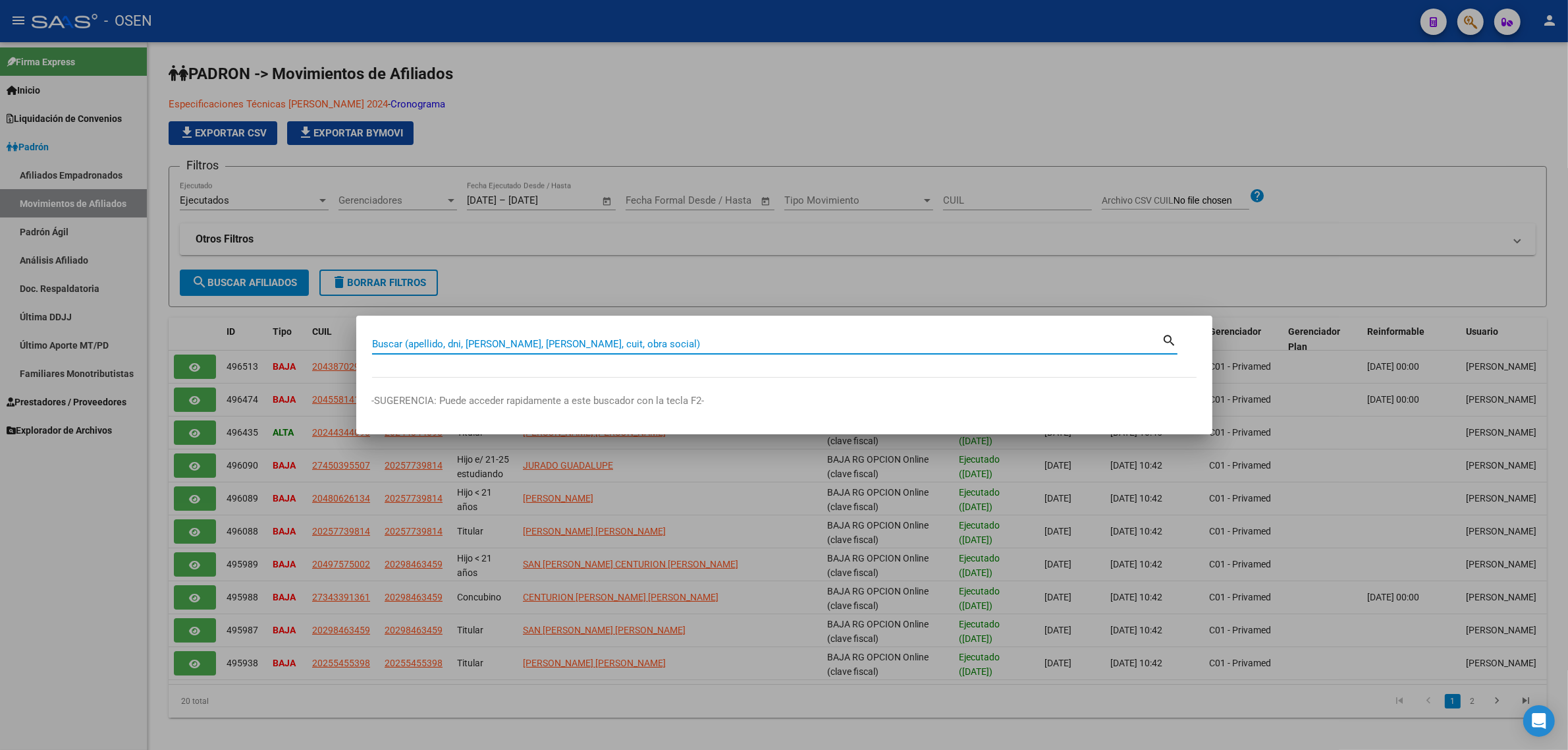
paste input "27269175635"
type input "27269175635"
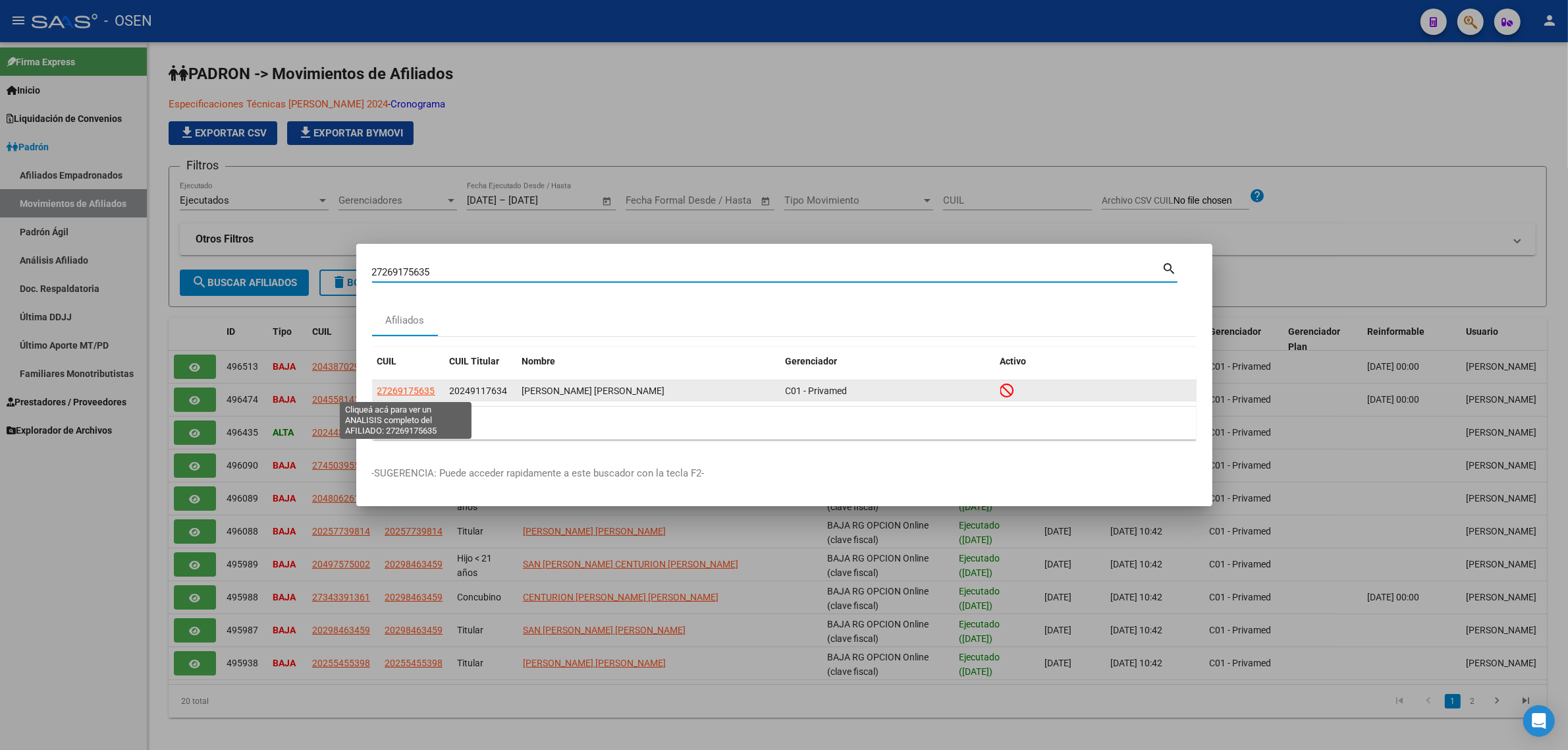
click at [406, 387] on span "27269175635" at bounding box center [406, 391] width 58 height 11
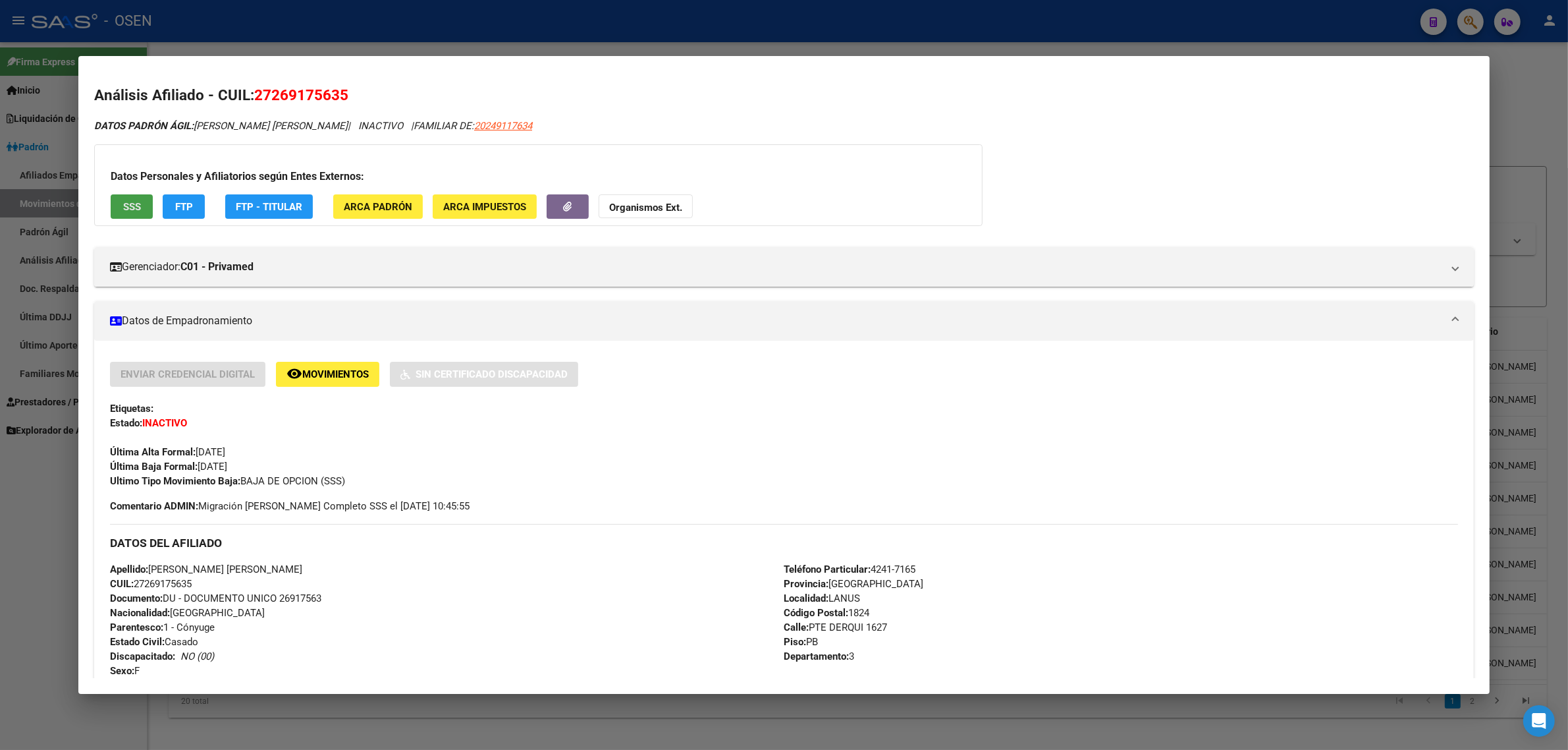
click at [126, 214] on button "SSS" at bounding box center [131, 207] width 42 height 24
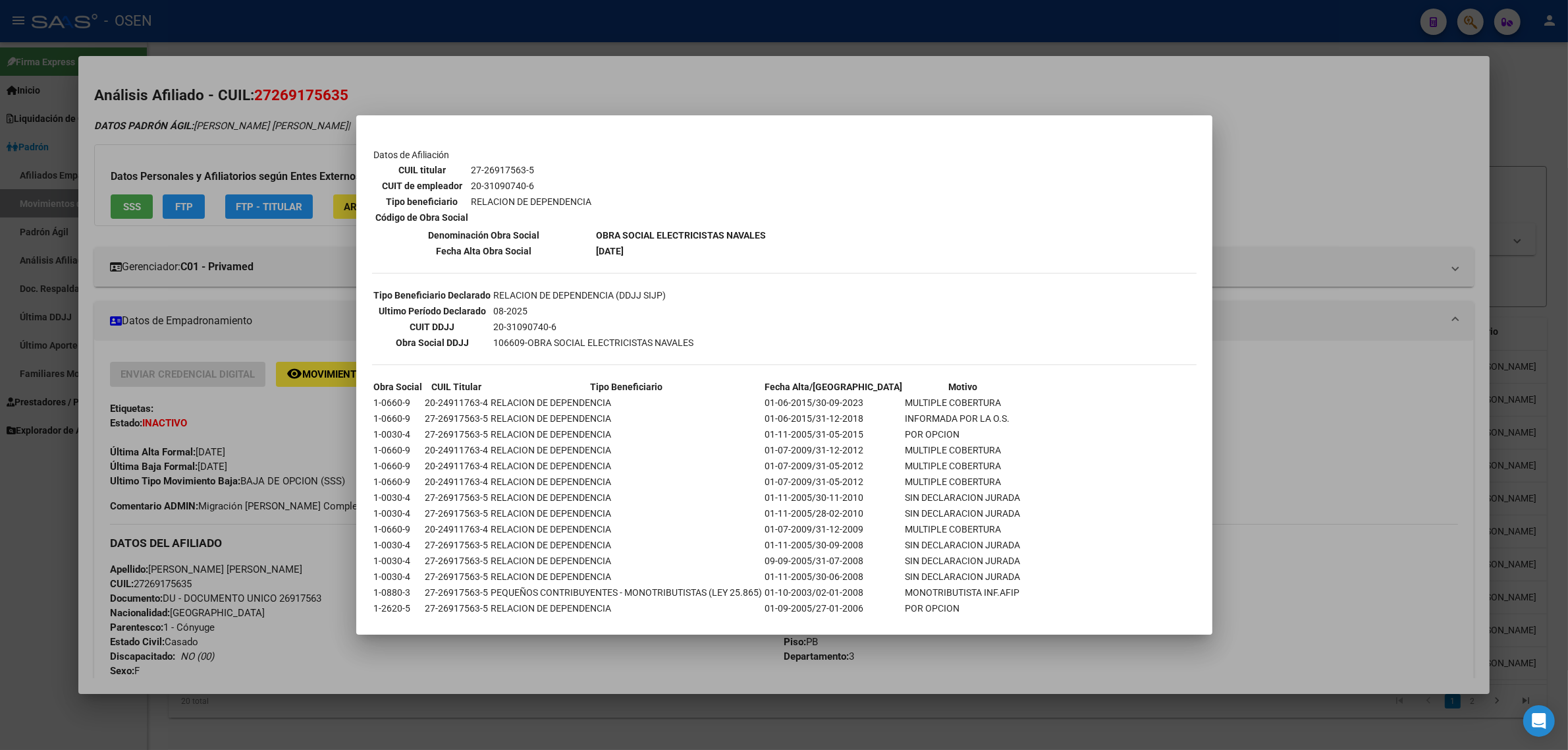
scroll to position [210, 0]
click at [284, 421] on div at bounding box center [784, 375] width 1568 height 750
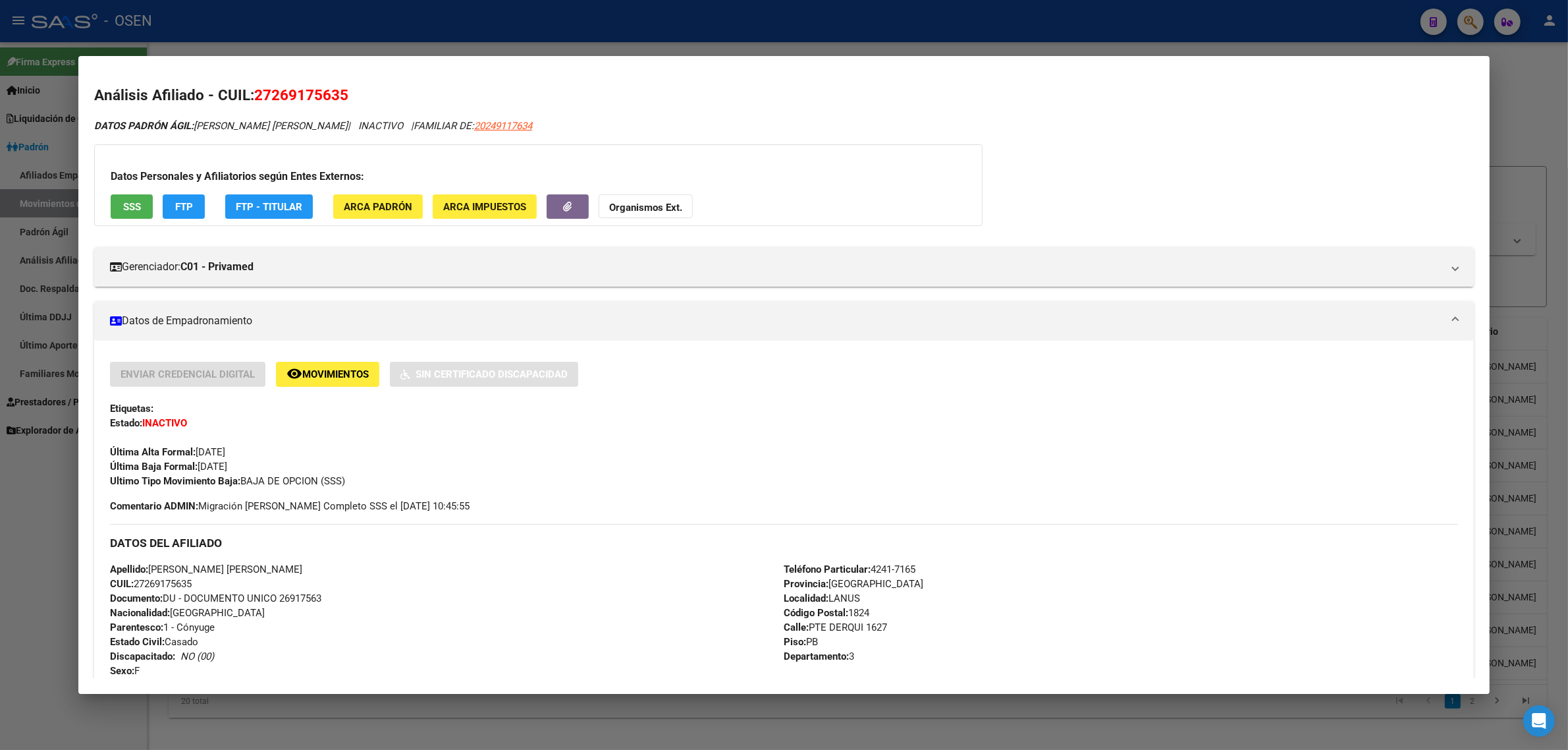
click at [123, 208] on span "SSS" at bounding box center [132, 207] width 18 height 12
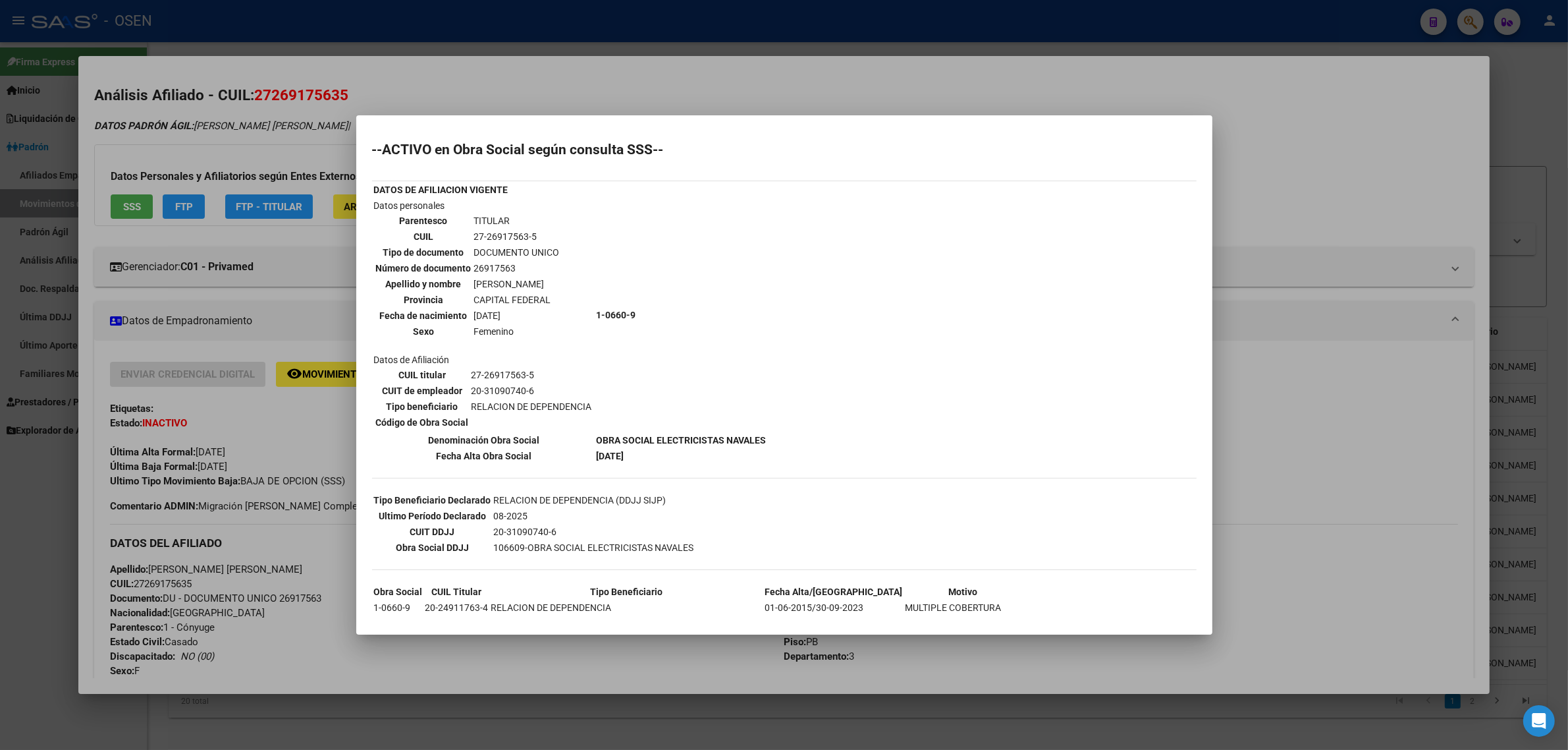
click at [1341, 324] on div at bounding box center [784, 375] width 1568 height 750
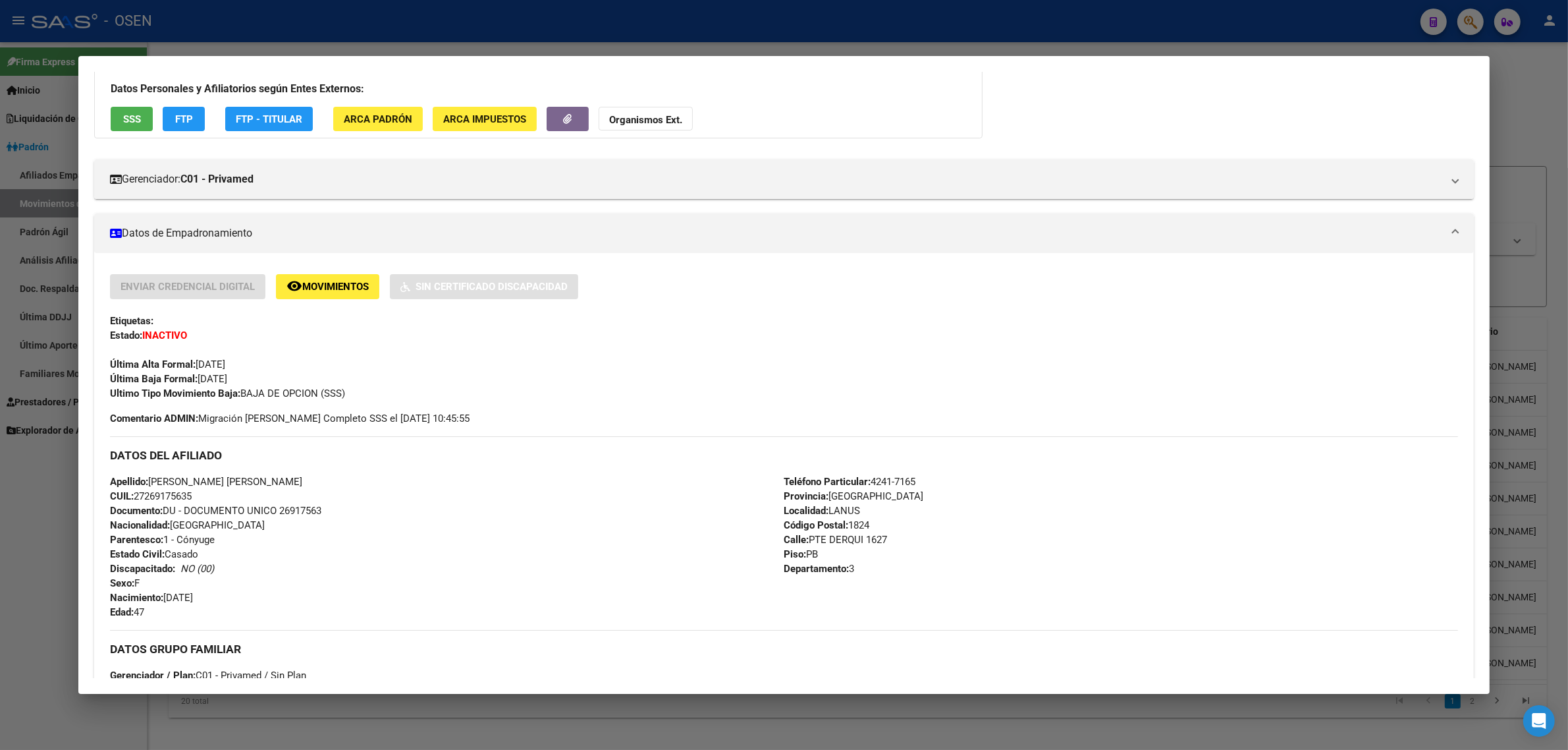
scroll to position [511, 0]
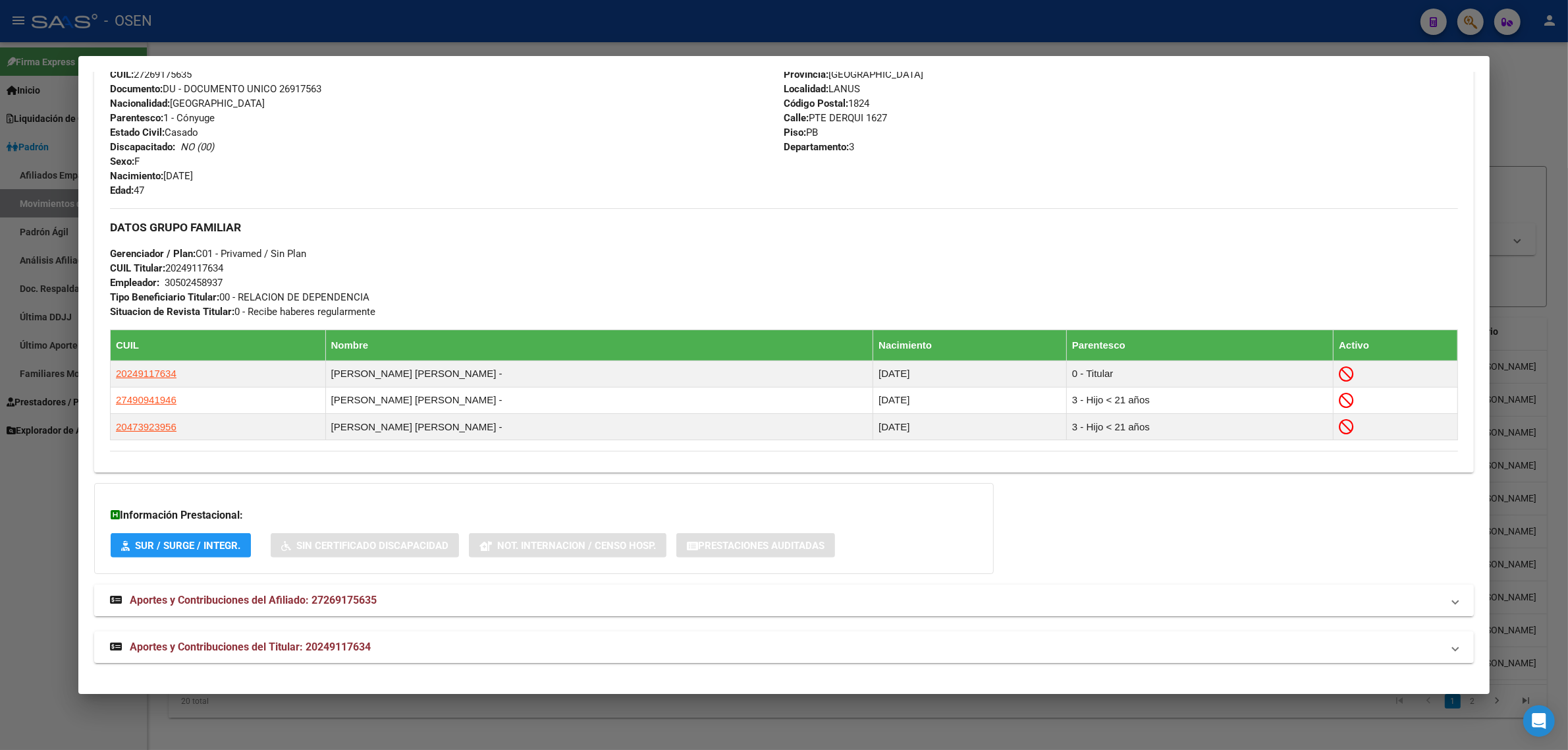
click at [252, 601] on span "Aportes y Contribuciones del Afiliado: 27269175635" at bounding box center [253, 600] width 247 height 12
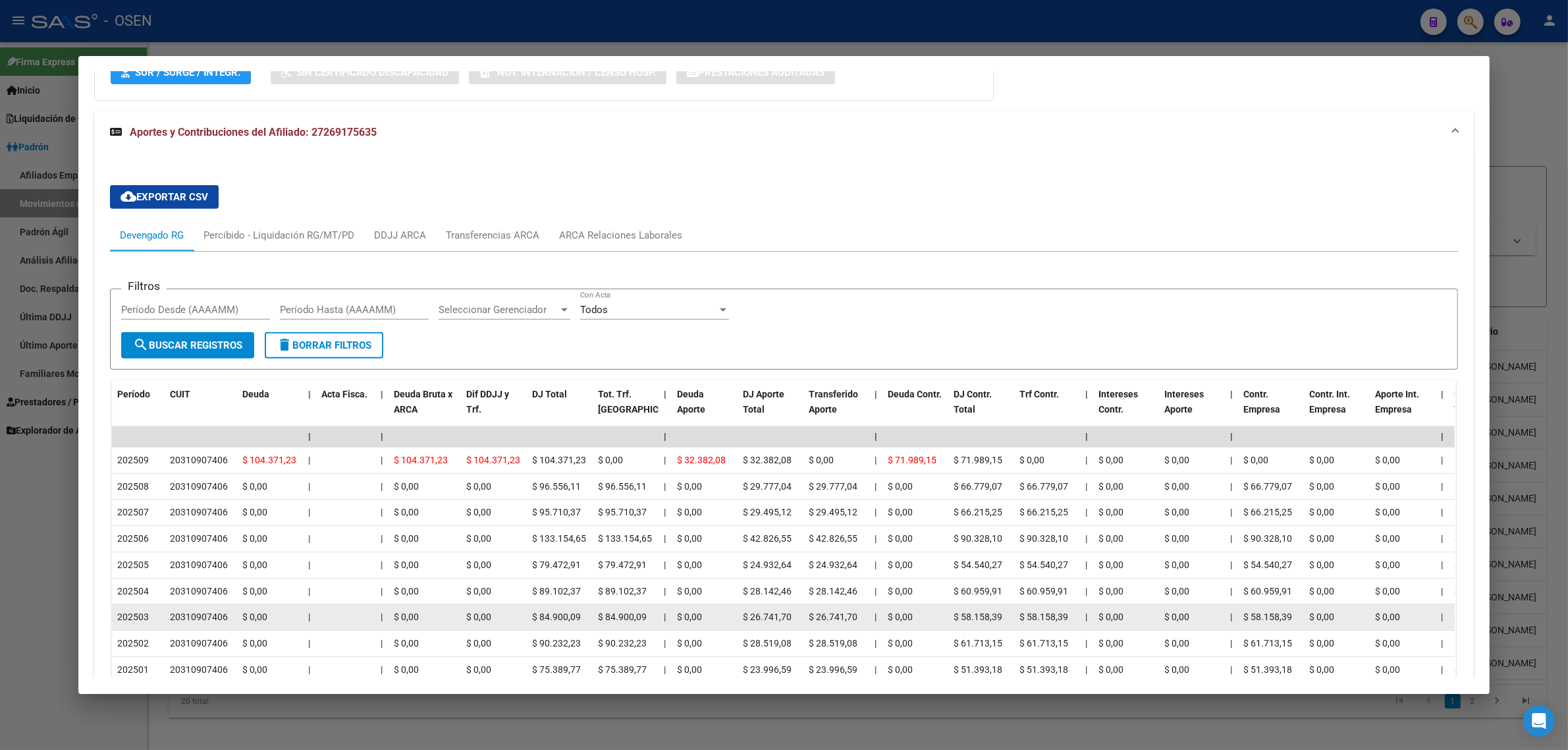
scroll to position [1157, 0]
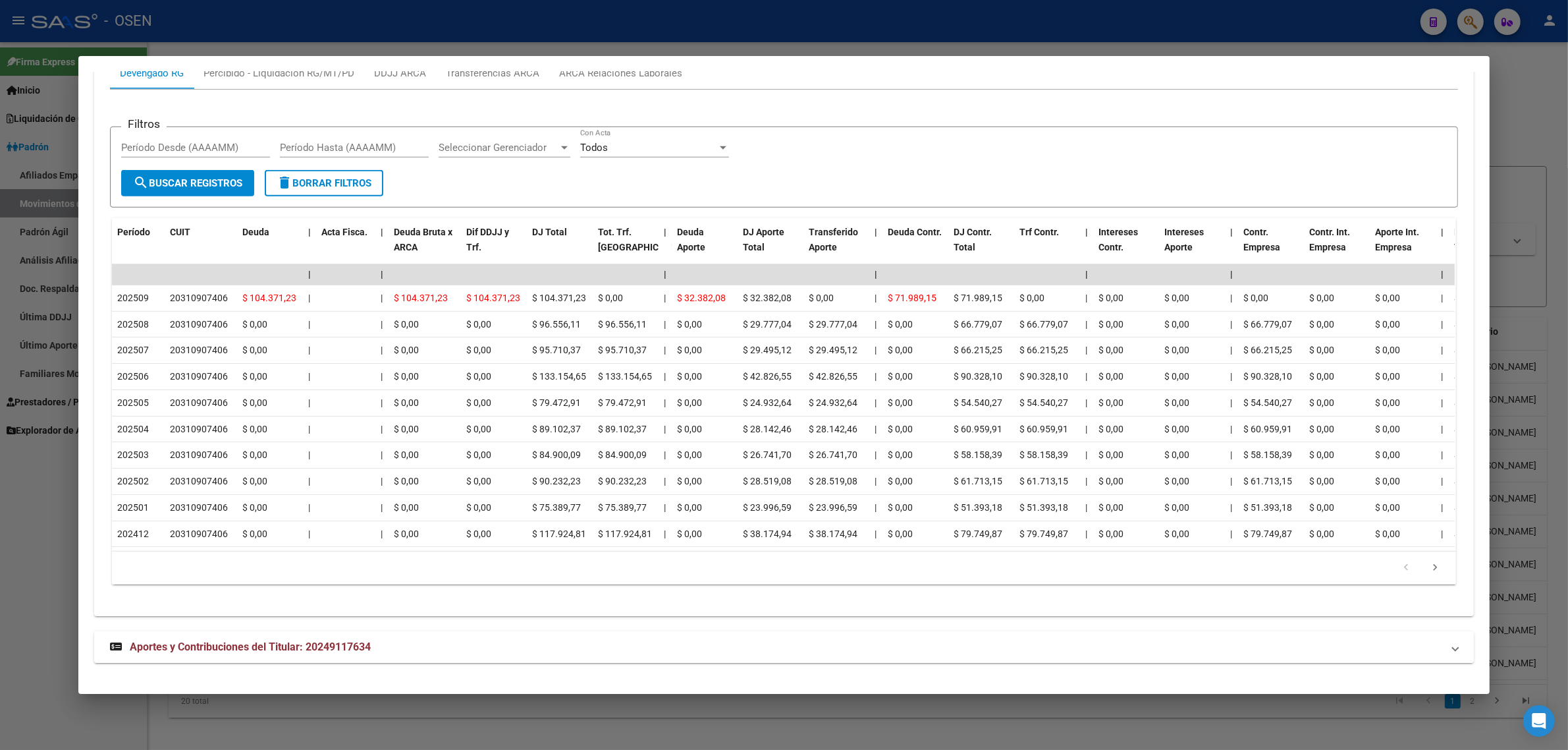
click at [331, 643] on span "Aportes y Contribuciones del Titular: 20249117634" at bounding box center [250, 646] width 241 height 12
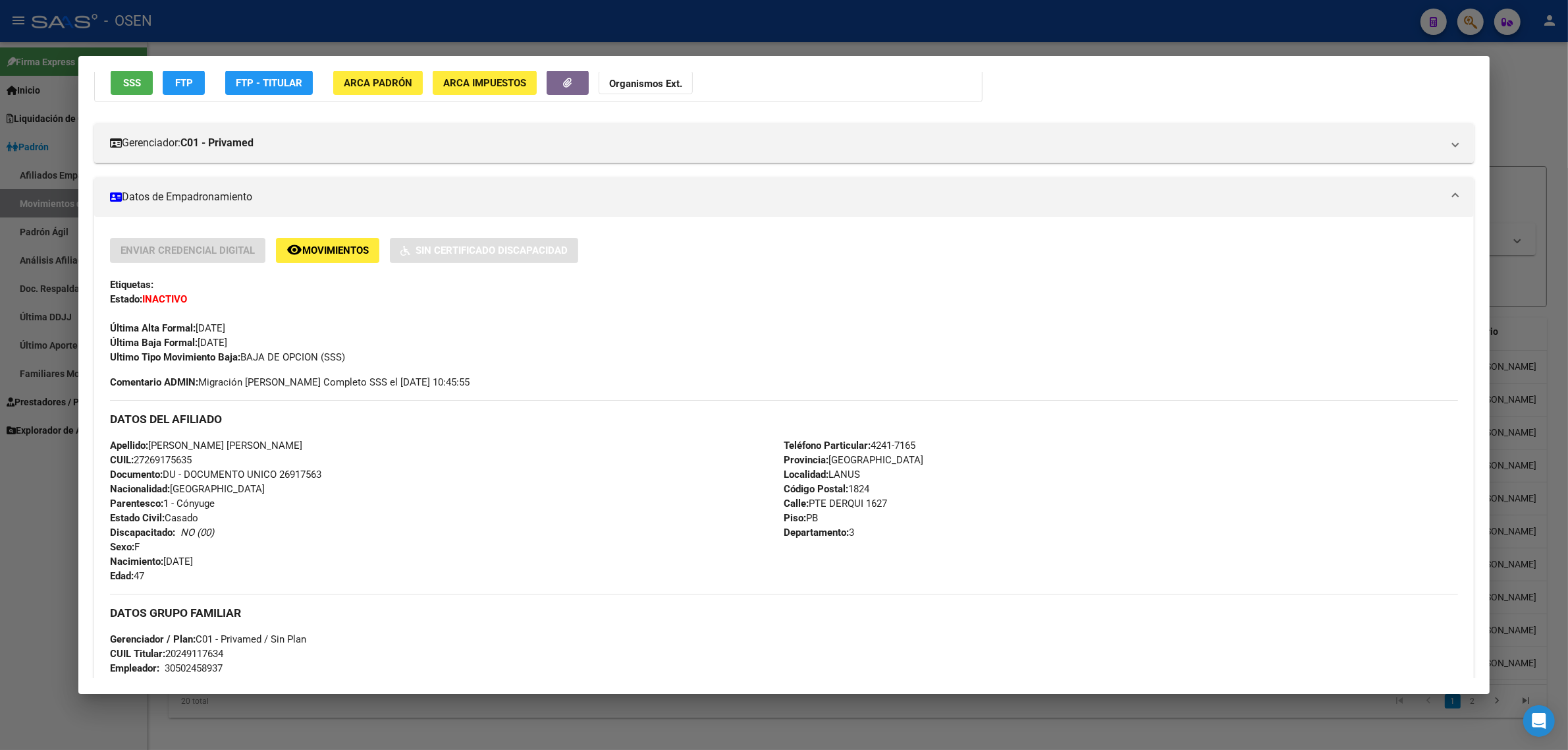
scroll to position [0, 0]
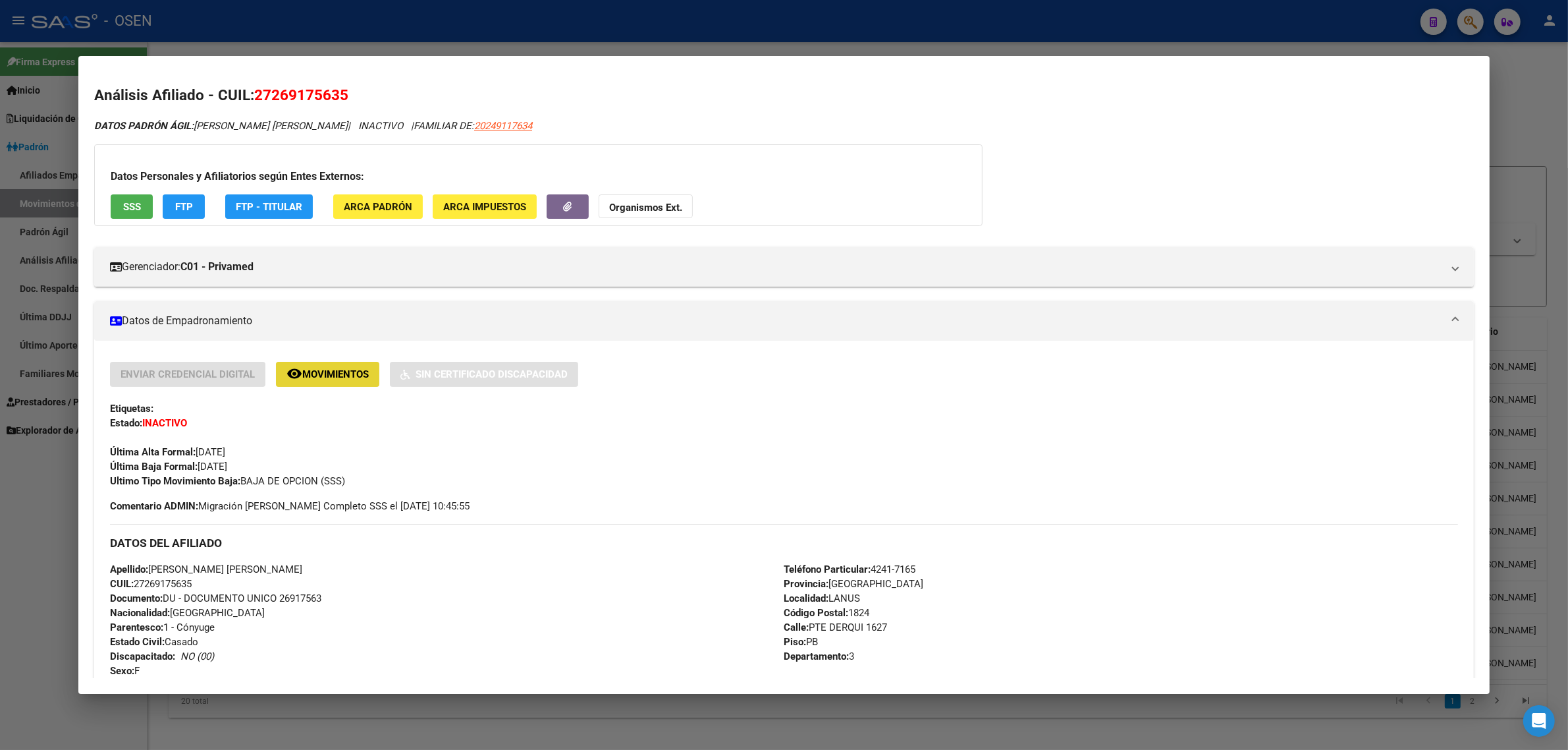
click at [305, 371] on span "Movimientos" at bounding box center [335, 375] width 66 height 12
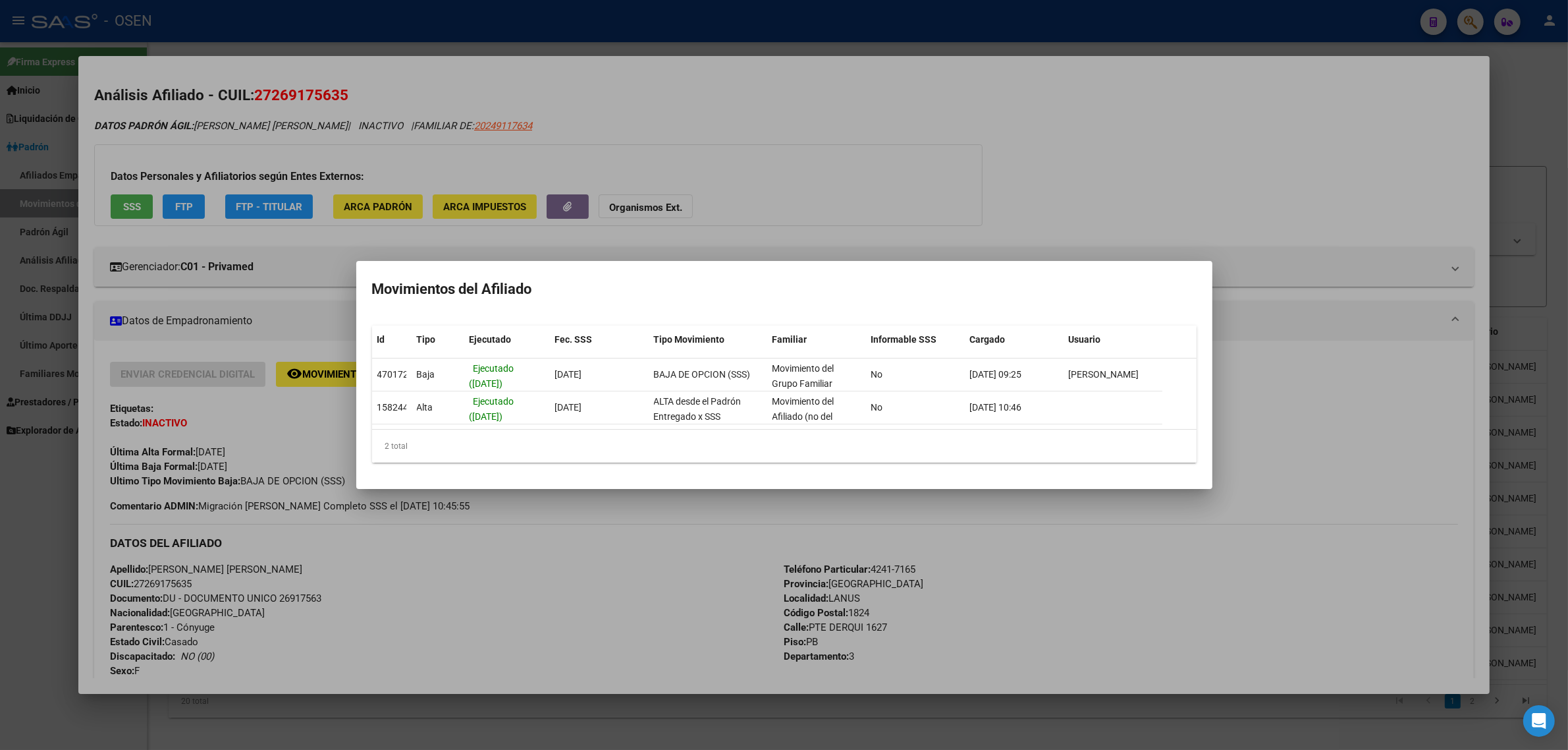
click at [780, 159] on div at bounding box center [784, 375] width 1568 height 750
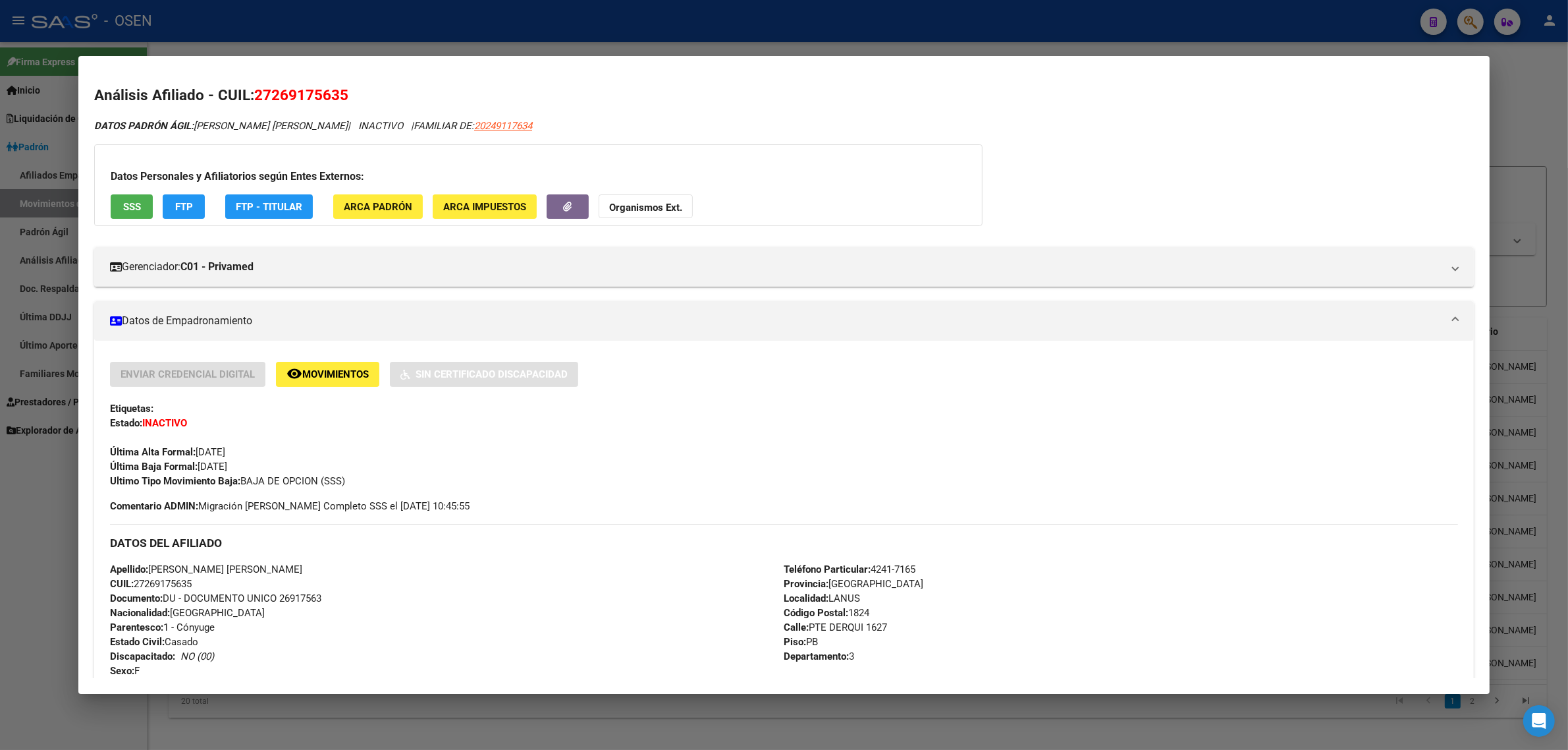
click at [123, 203] on span "SSS" at bounding box center [132, 207] width 18 height 12
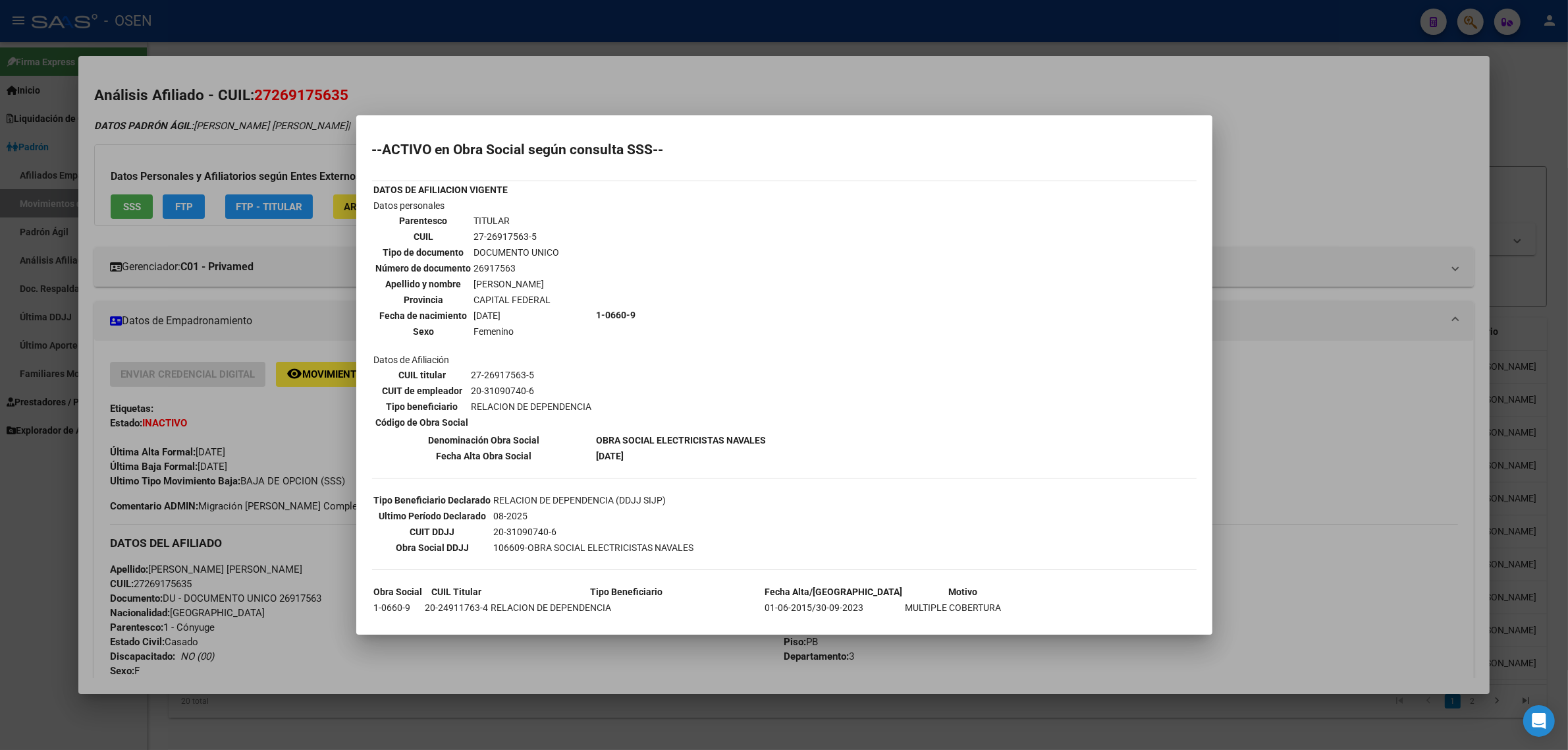
click at [636, 91] on div at bounding box center [784, 375] width 1568 height 750
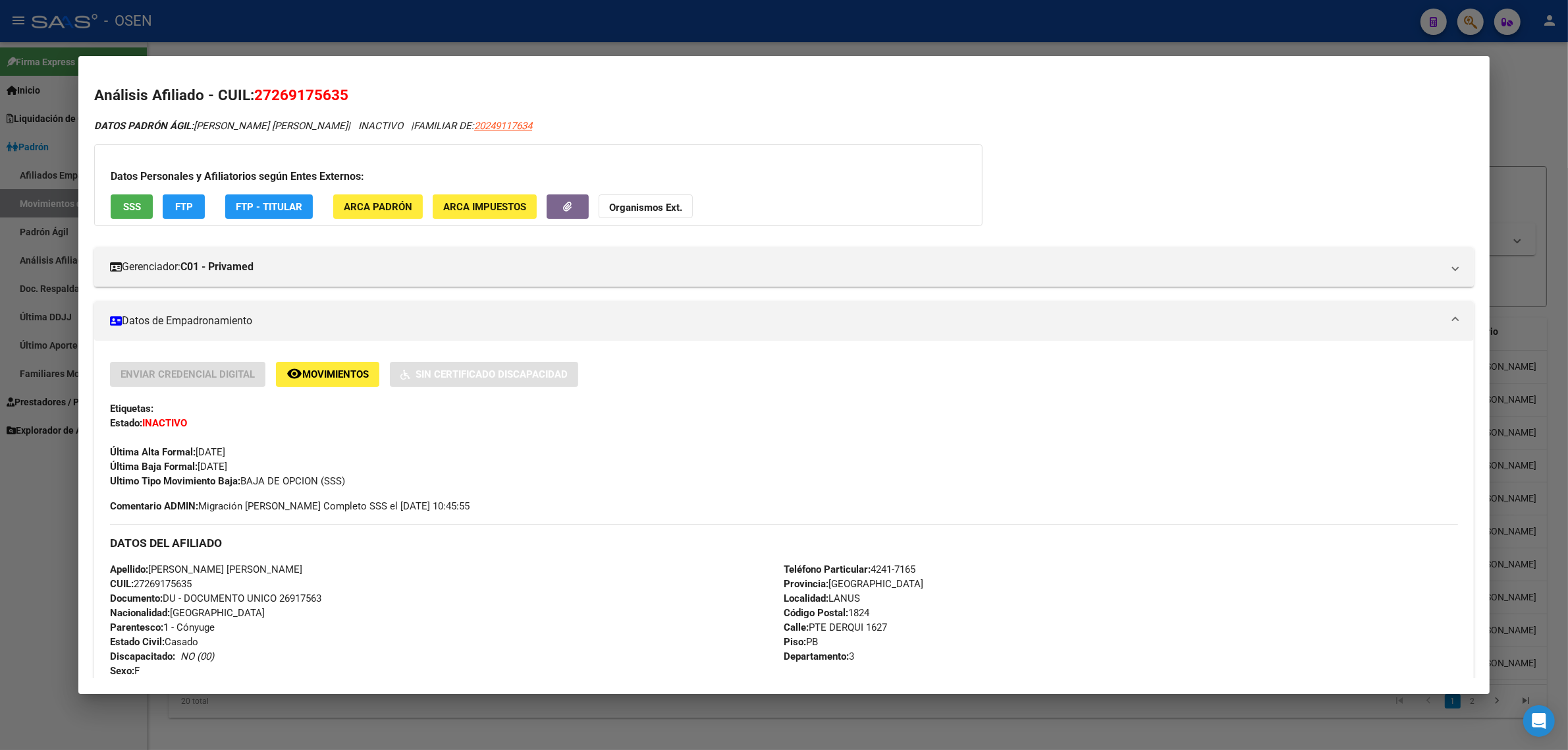
click at [245, 27] on div at bounding box center [784, 375] width 1568 height 750
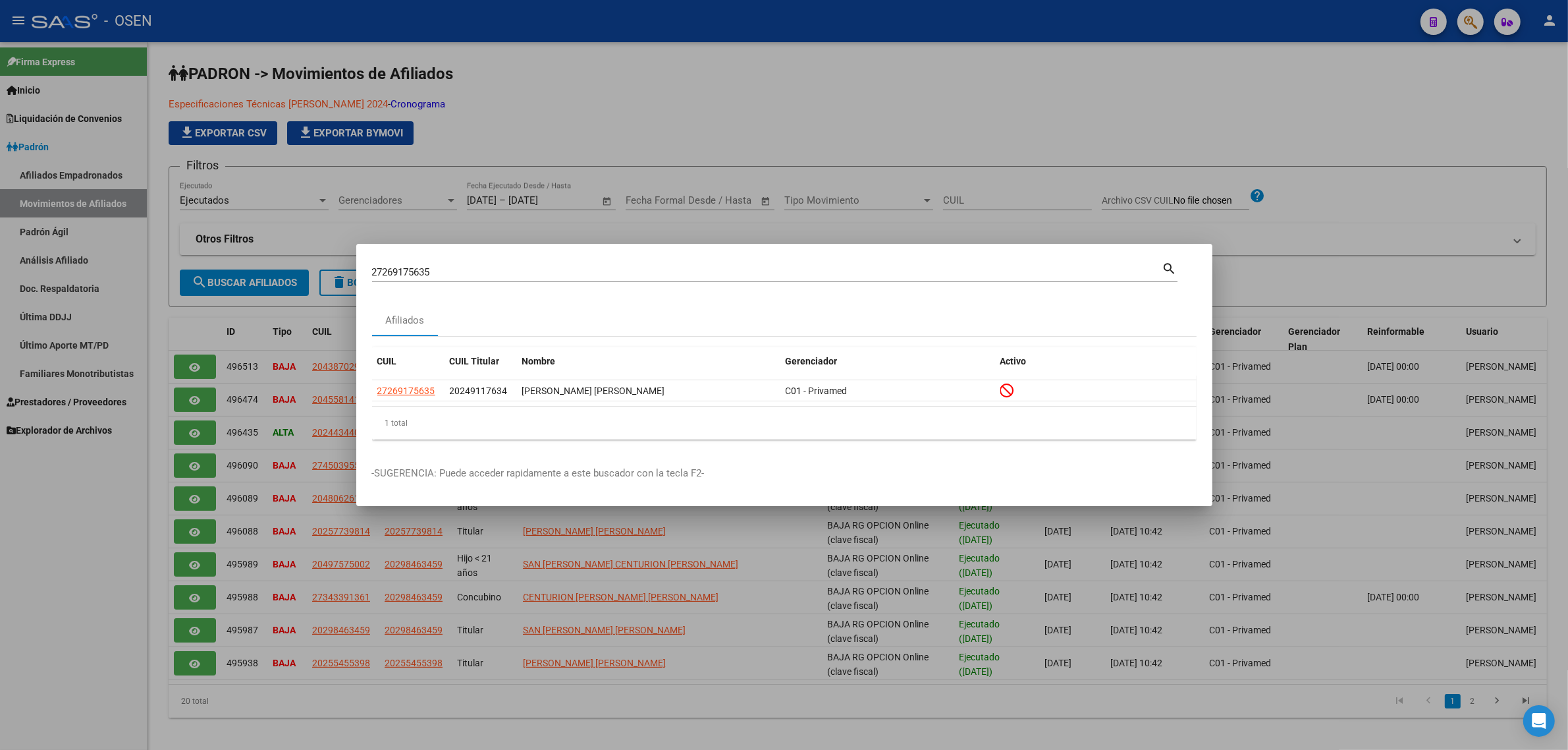
click at [459, 267] on input "27269175635" at bounding box center [766, 272] width 790 height 12
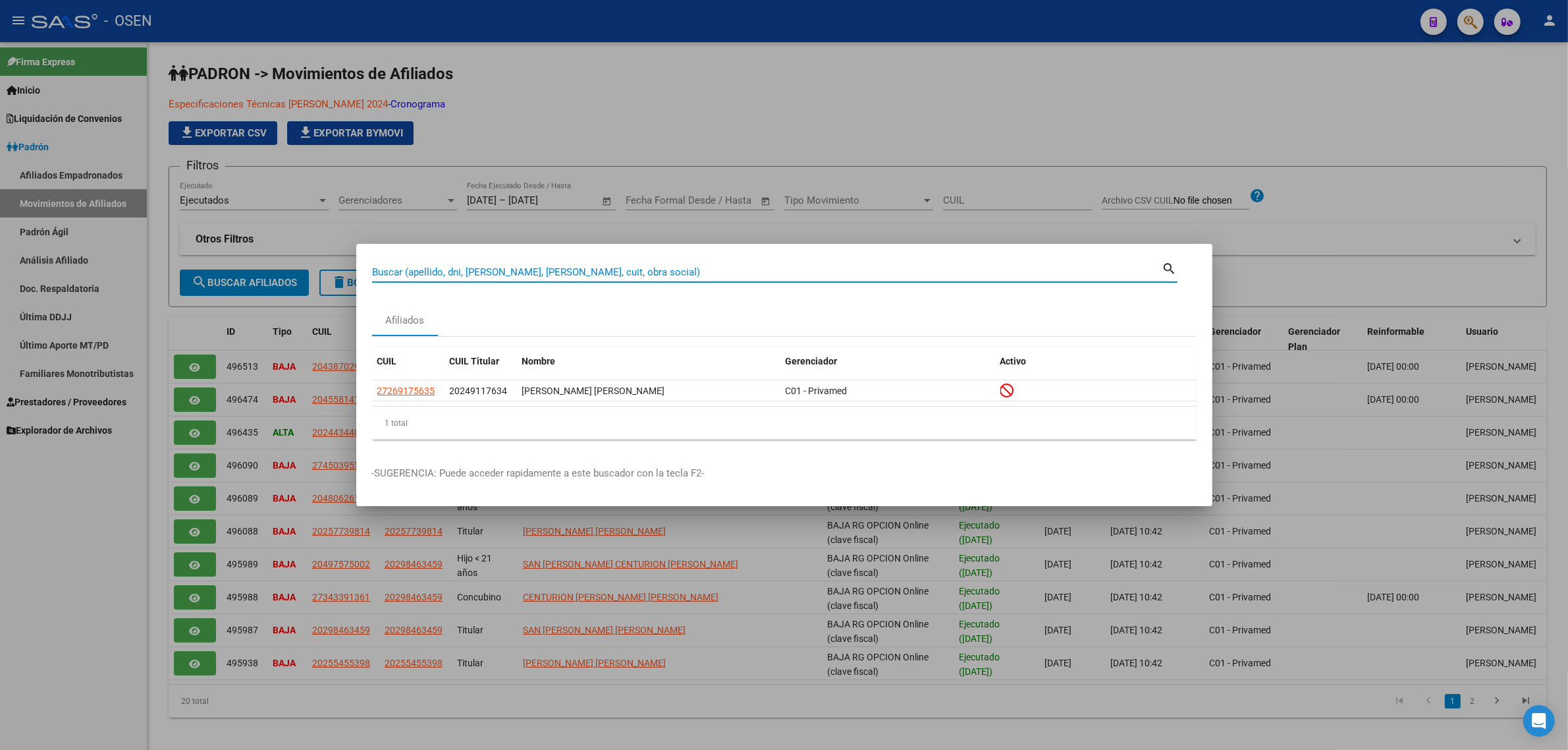
paste input "27269175635"
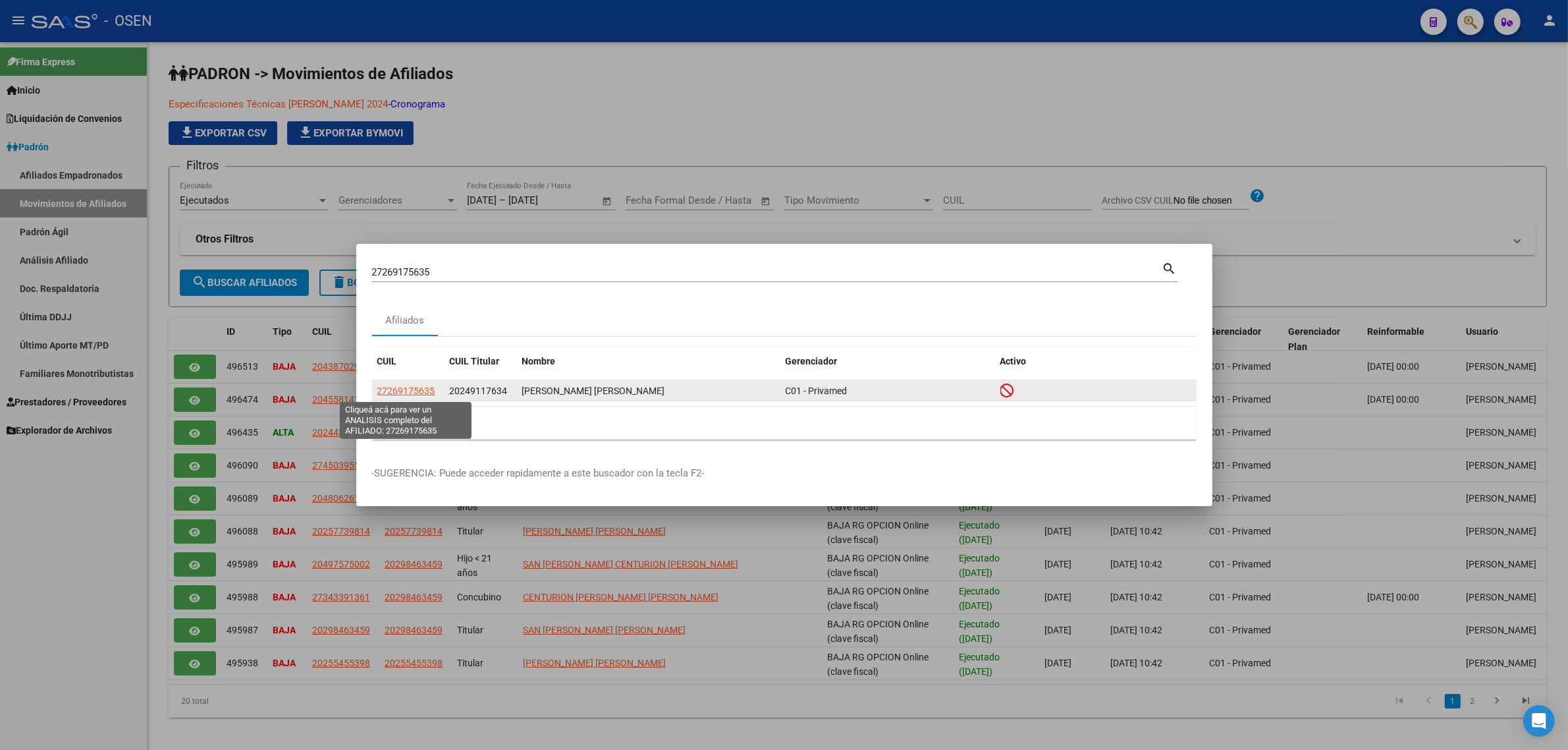
click at [425, 389] on span "27269175635" at bounding box center [406, 391] width 58 height 11
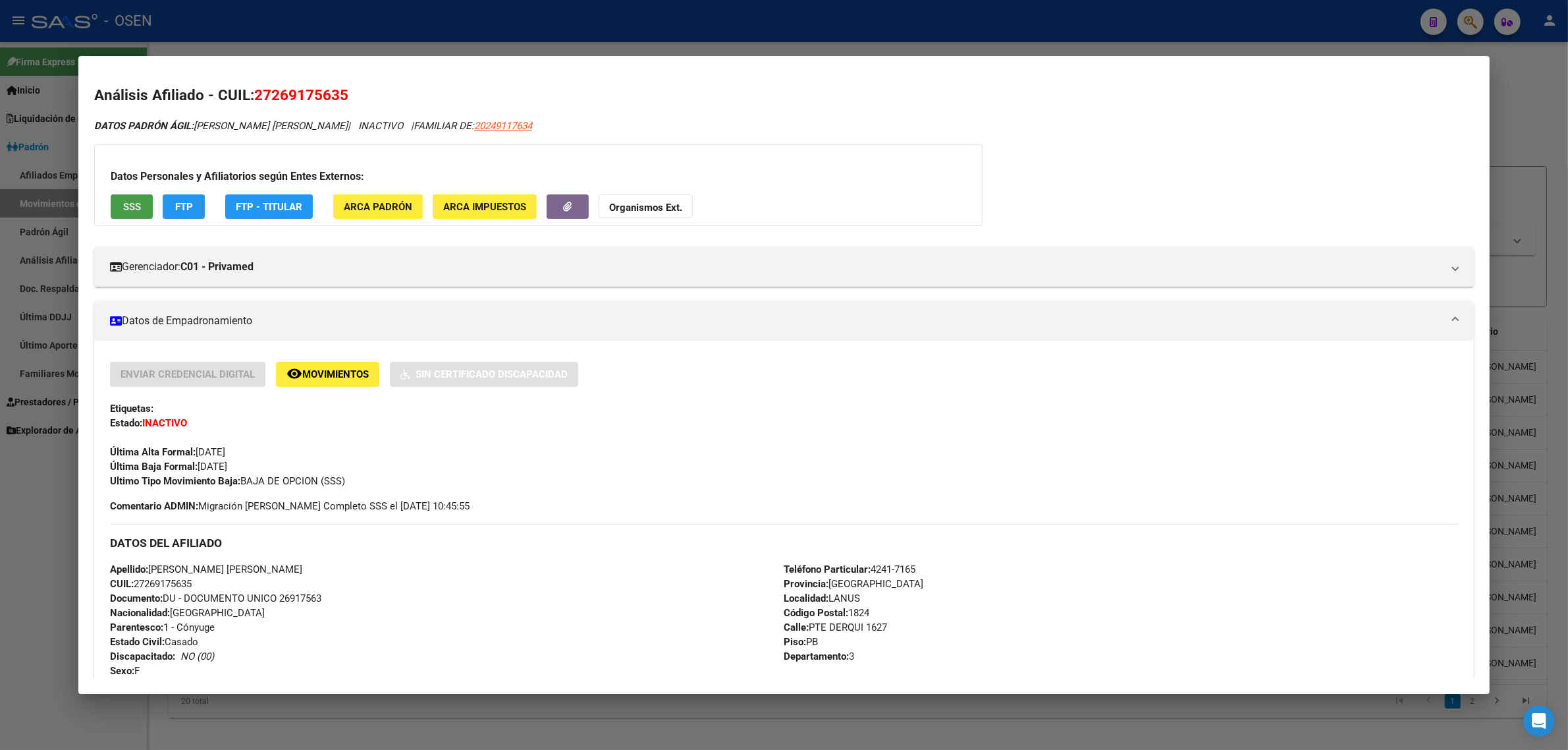
click at [123, 208] on span "SSS" at bounding box center [132, 207] width 18 height 12
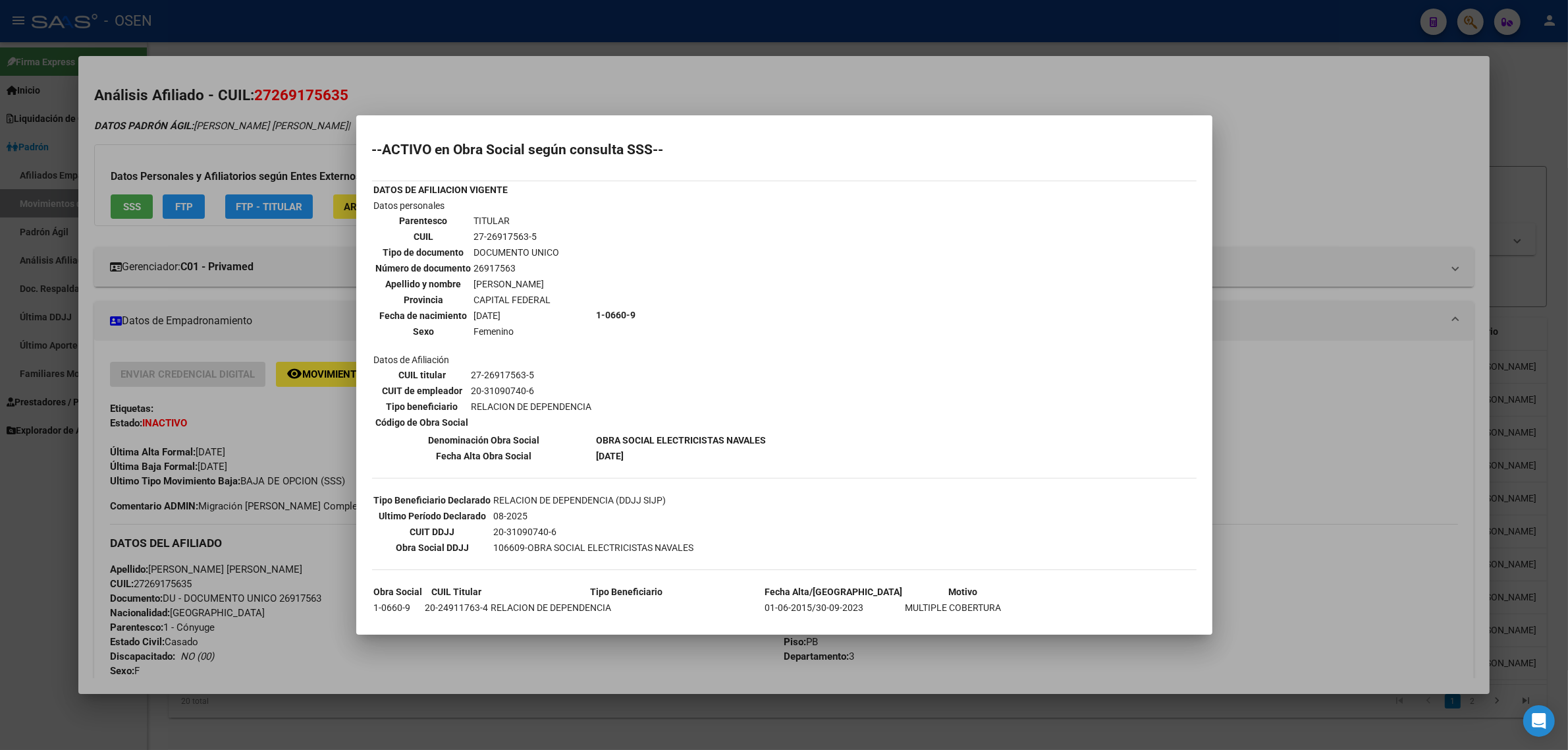
click at [446, 43] on div at bounding box center [784, 375] width 1568 height 750
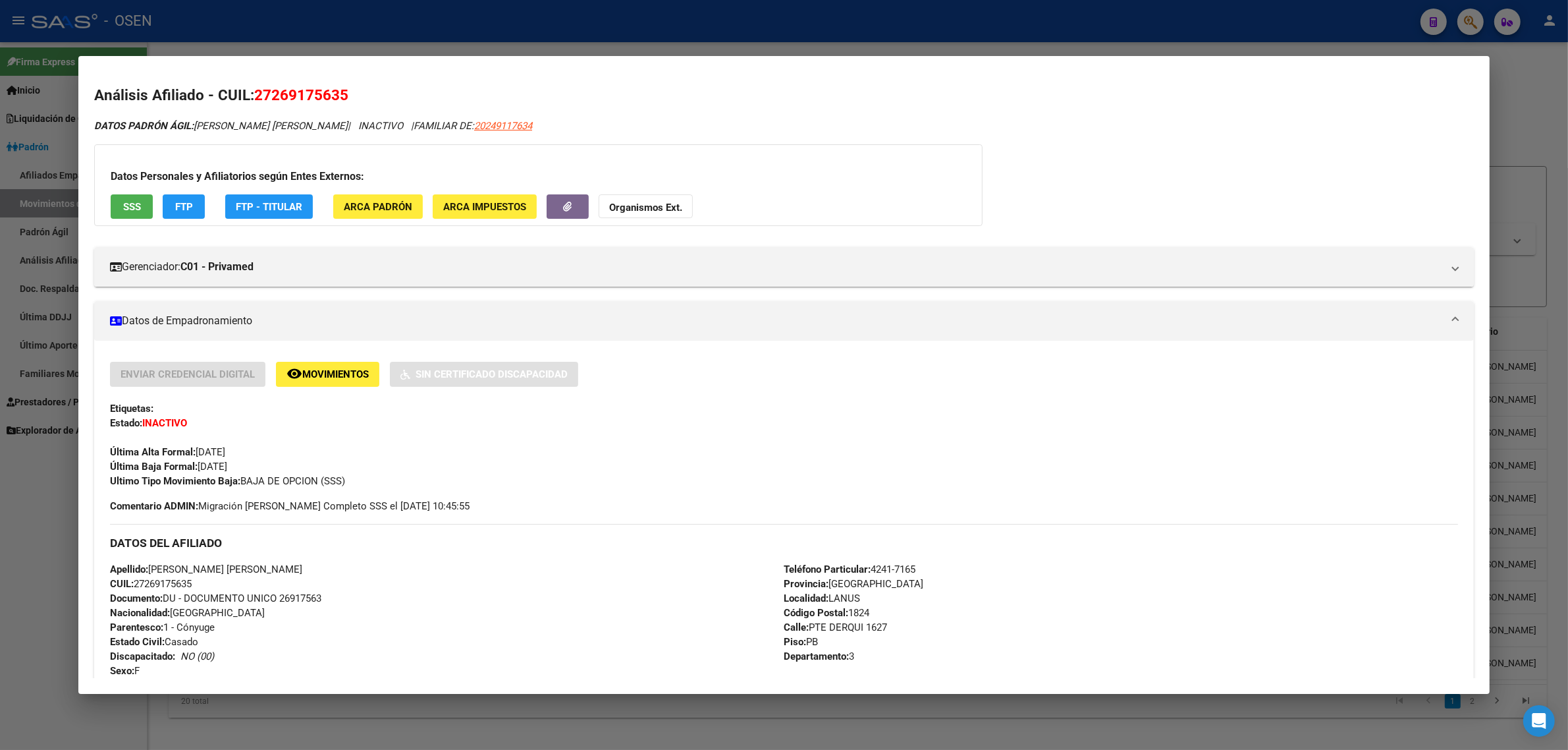
click at [495, 24] on div at bounding box center [784, 375] width 1568 height 750
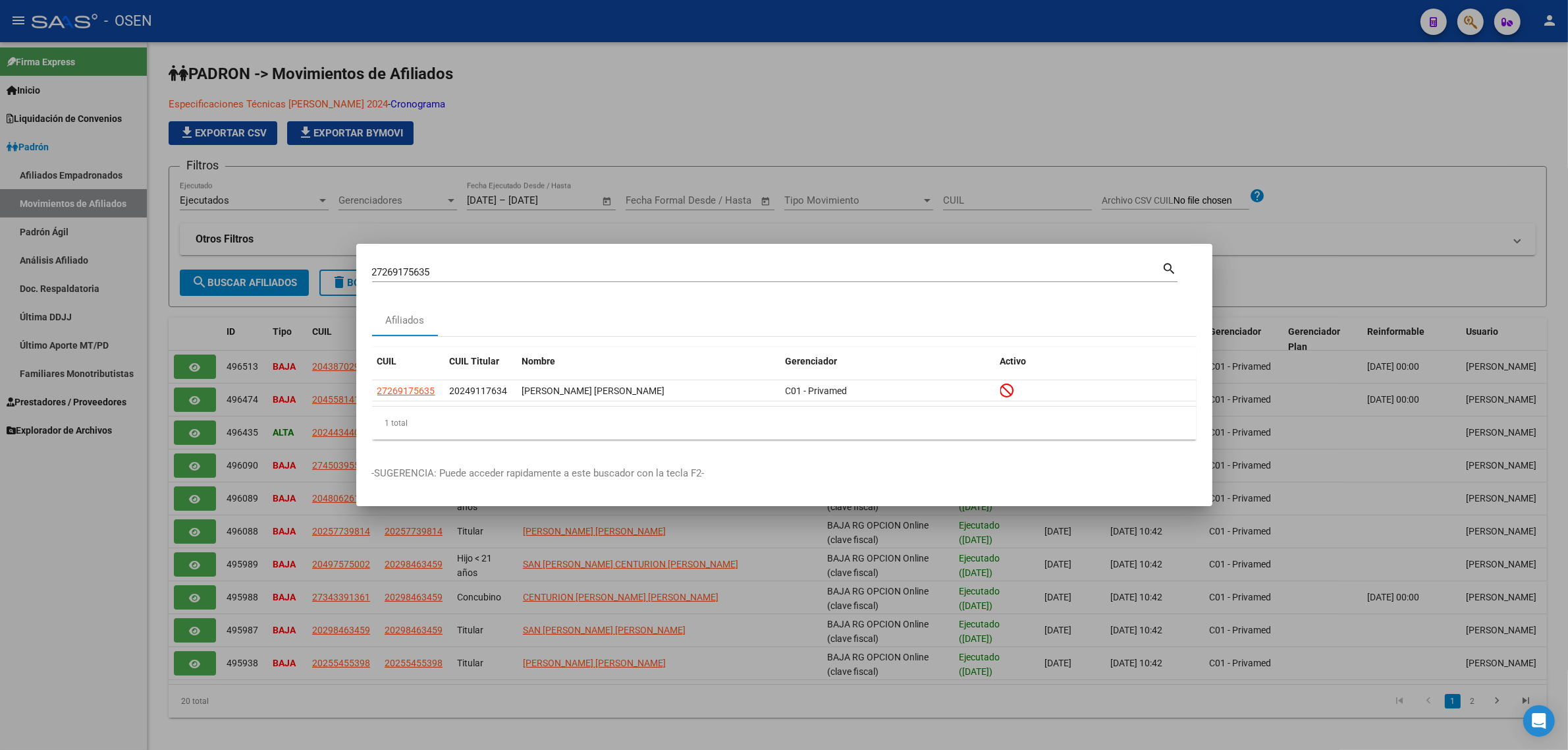
click at [417, 277] on div "27269175635 Buscar (apellido, dni, cuil, nro traspaso, cuit, obra social)" at bounding box center [766, 272] width 790 height 20
click at [417, 274] on input "27269175635" at bounding box center [766, 272] width 790 height 12
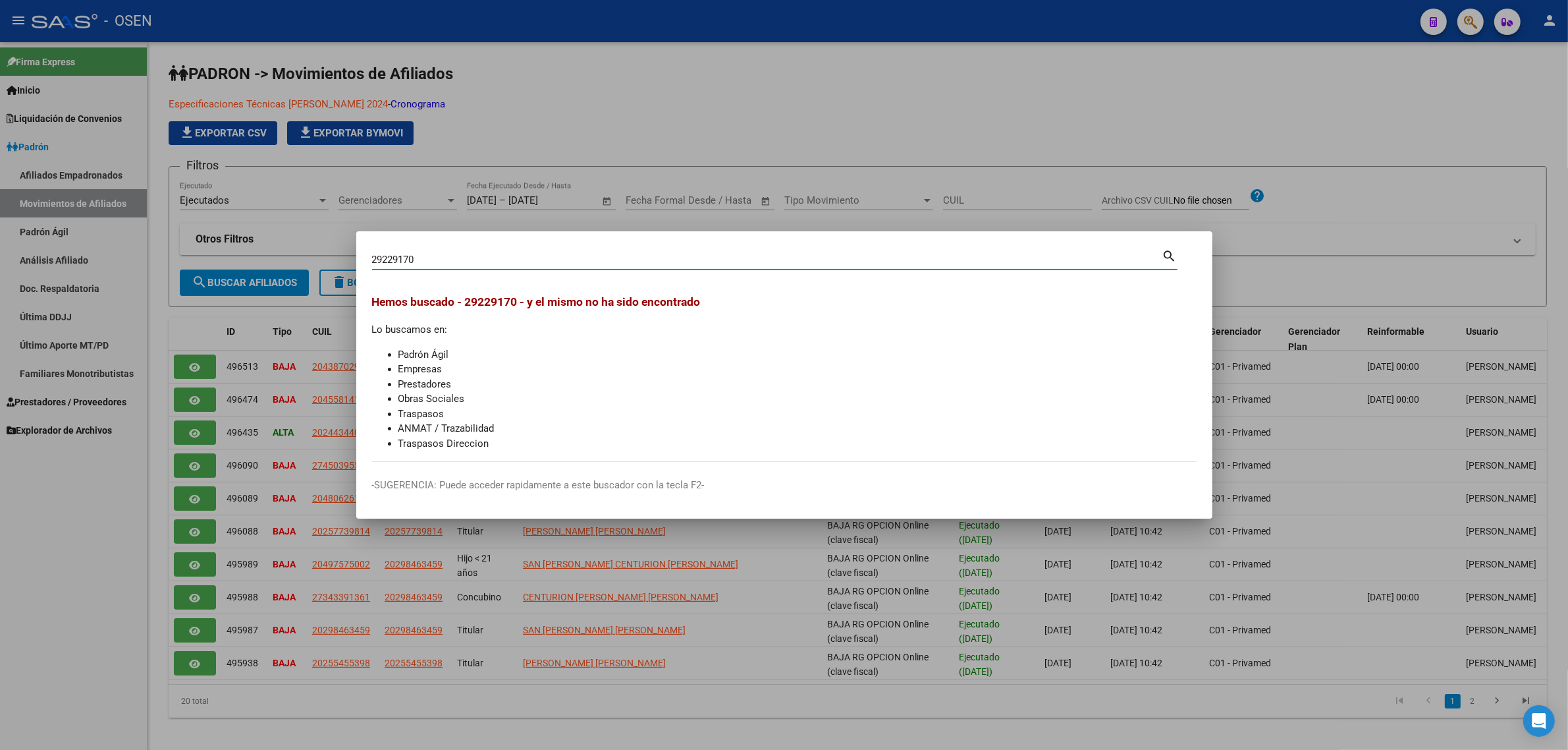
click at [394, 257] on input "29229170" at bounding box center [766, 260] width 790 height 12
paste input "34229892"
type input "34229892"
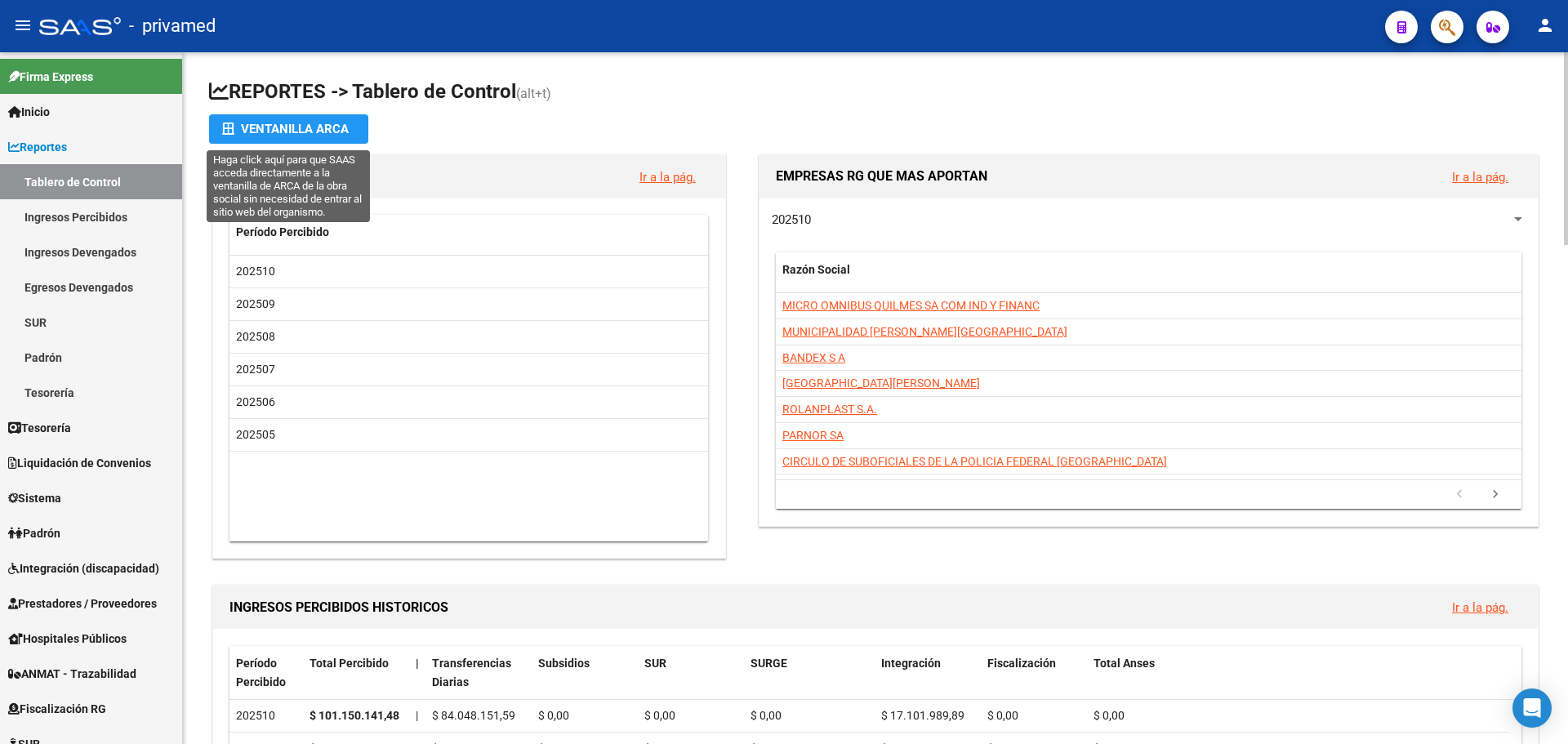
click at [285, 132] on div "Ventanilla ARCA" at bounding box center [288, 128] width 133 height 29
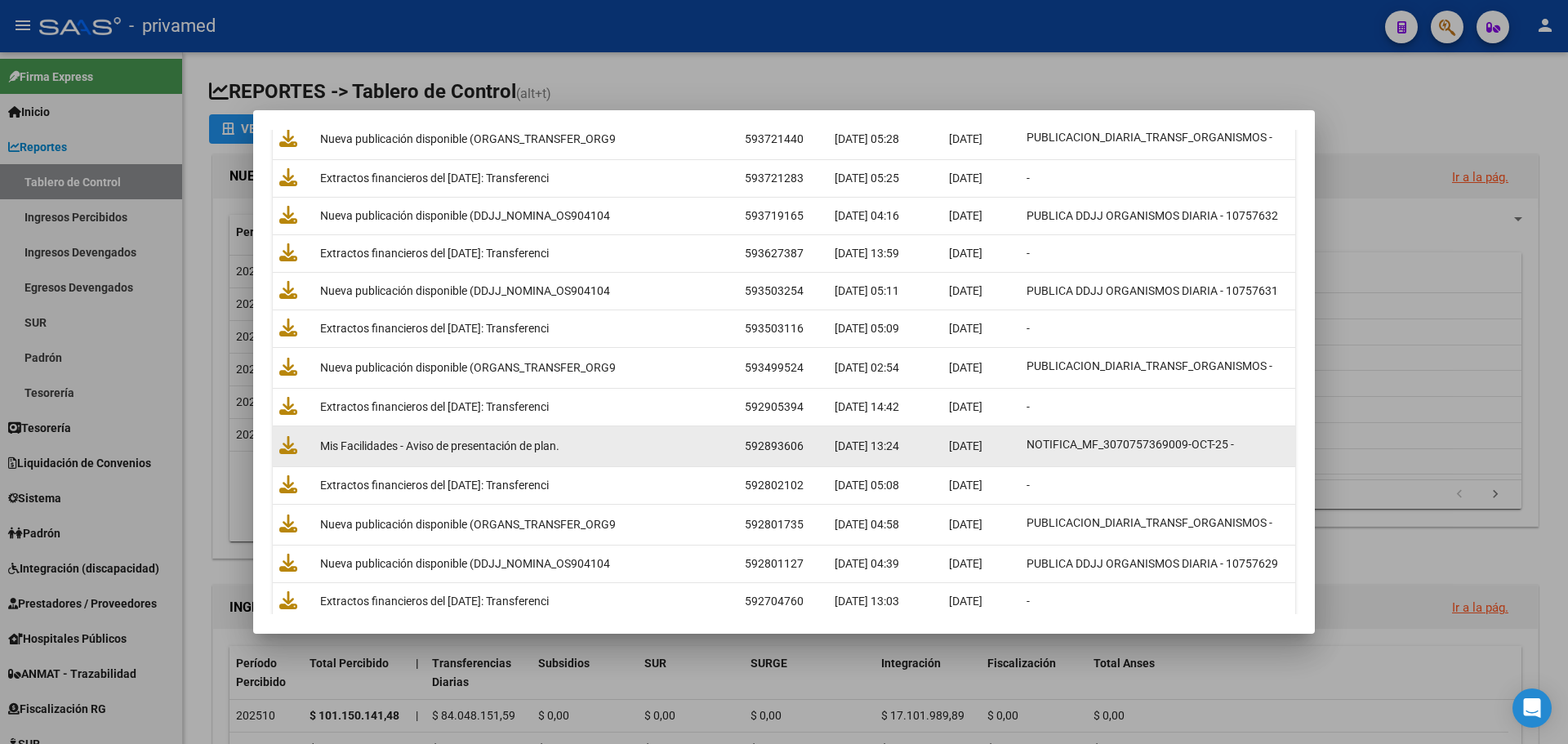
scroll to position [490, 0]
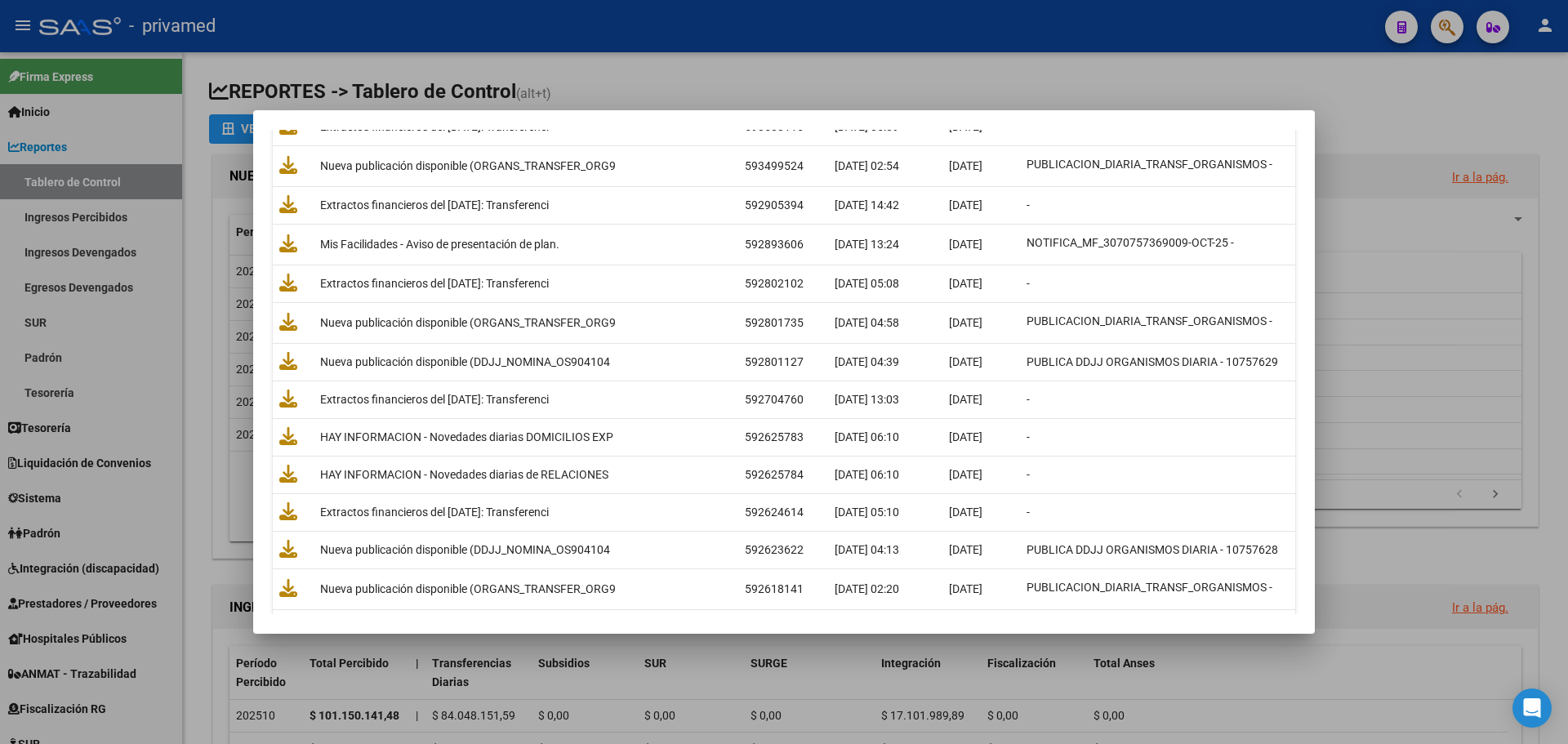
click at [673, 58] on div at bounding box center [784, 372] width 1568 height 744
